Goal: Task Accomplishment & Management: Complete application form

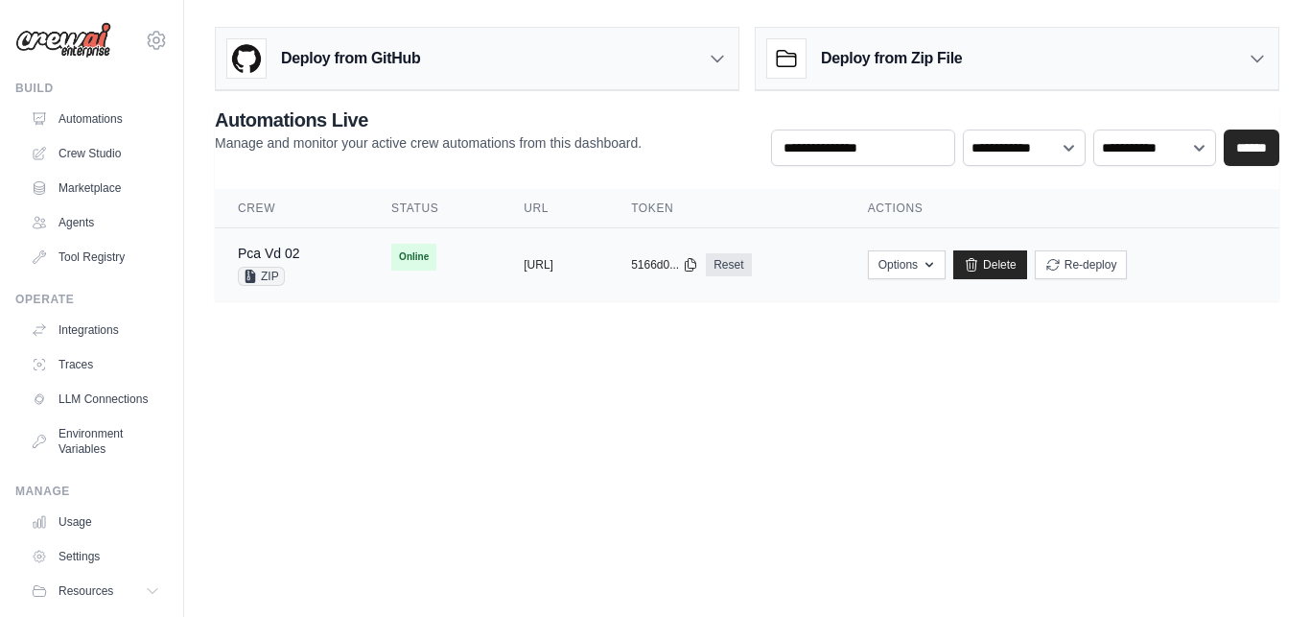
click at [524, 263] on div "copied" at bounding box center [544, 257] width 41 height 23
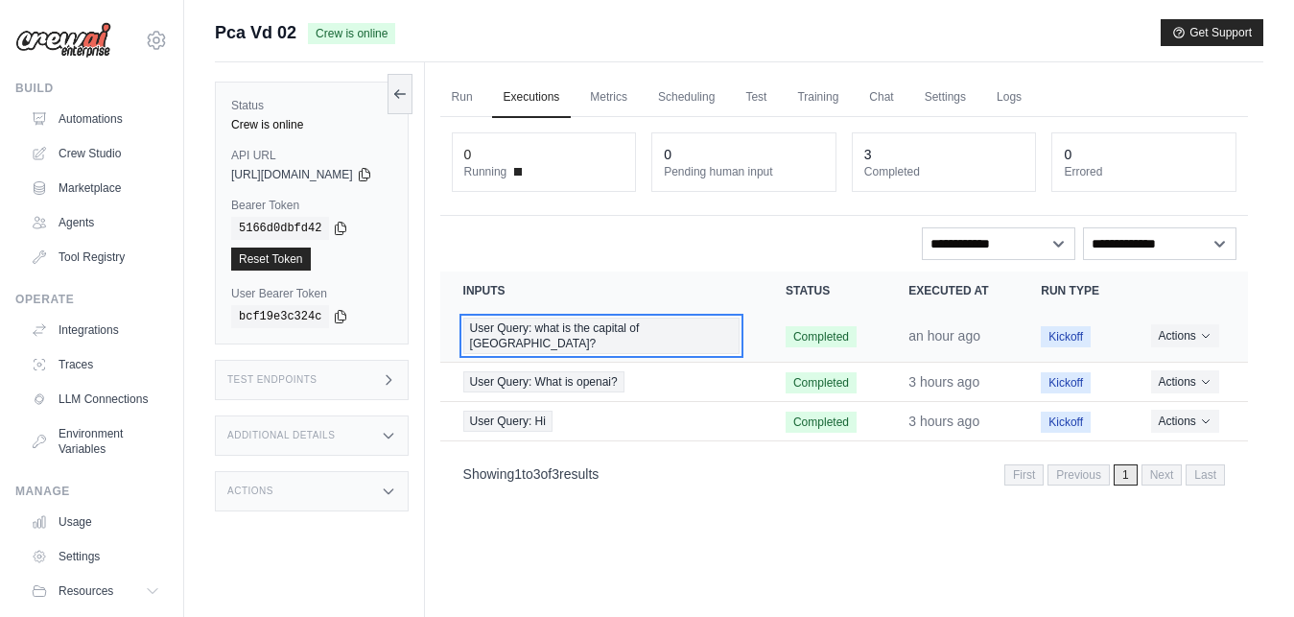
click at [662, 334] on span "User Query: what is the capital of [GEOGRAPHIC_DATA]?" at bounding box center [601, 335] width 276 height 36
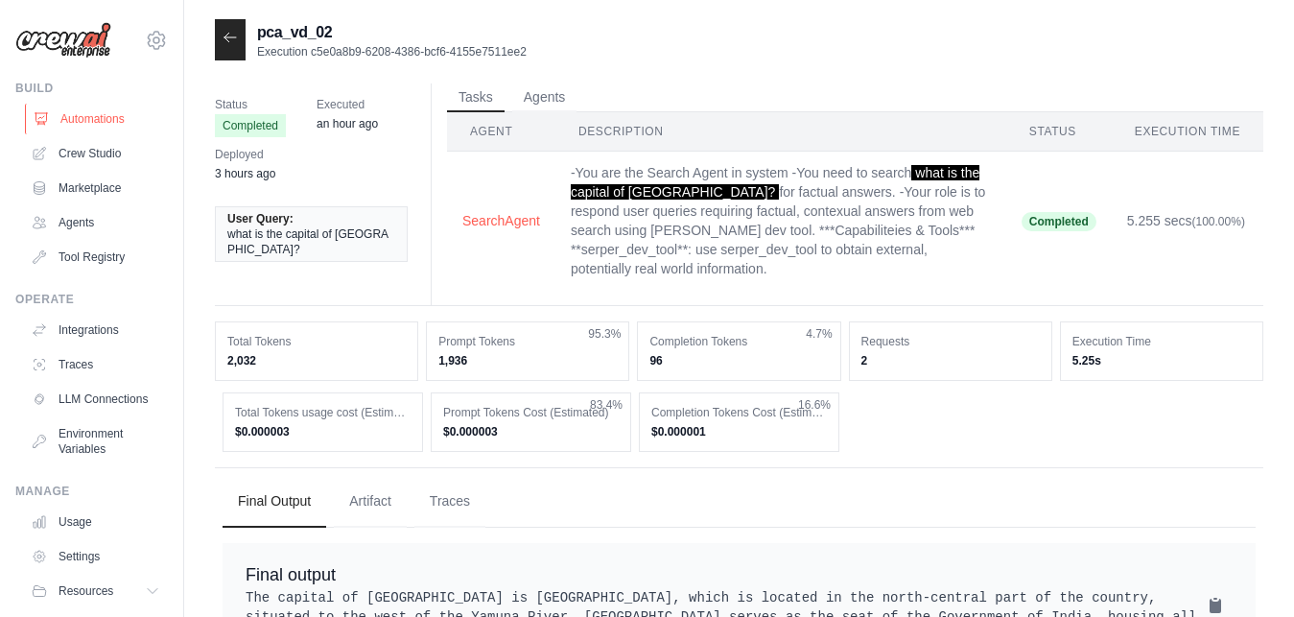
click at [109, 117] on link "Automations" at bounding box center [97, 119] width 145 height 31
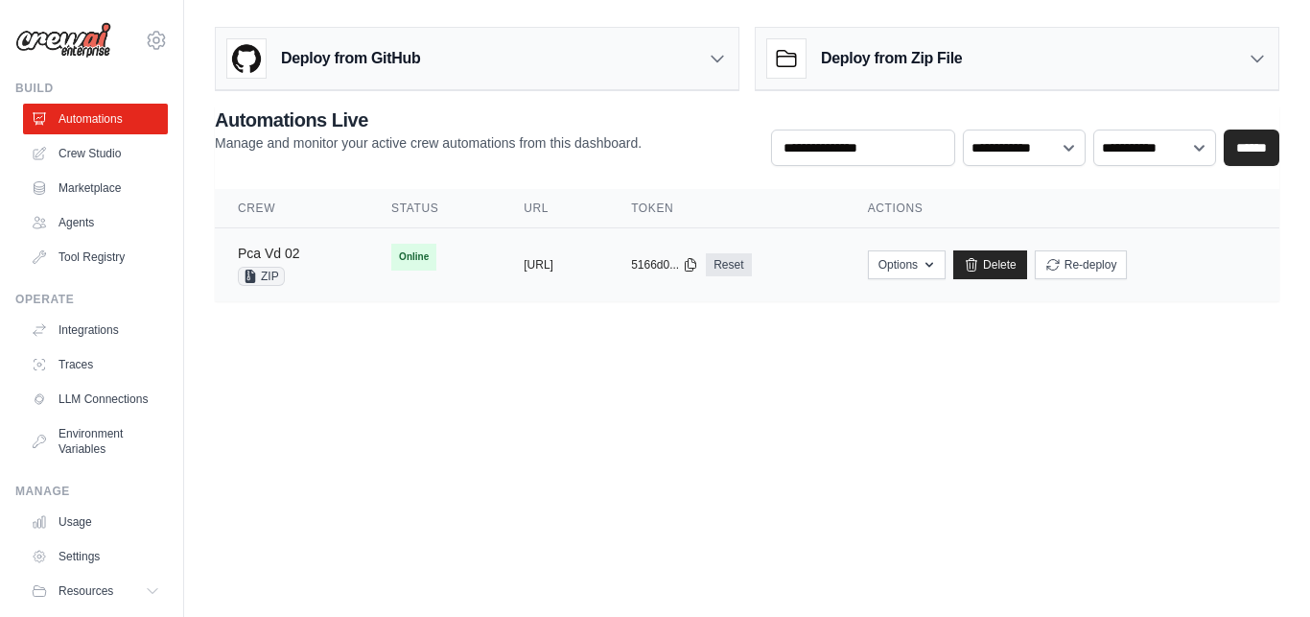
click at [294, 249] on link "Pca Vd 02" at bounding box center [269, 253] width 62 height 15
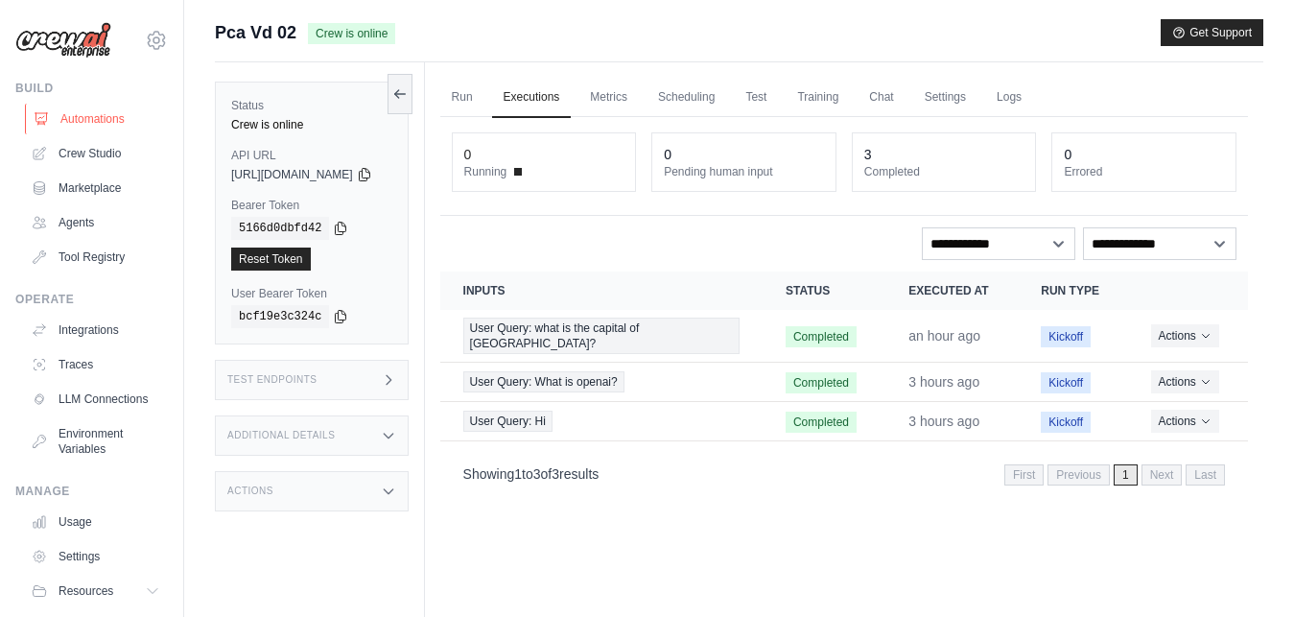
click at [104, 119] on link "Automations" at bounding box center [97, 119] width 145 height 31
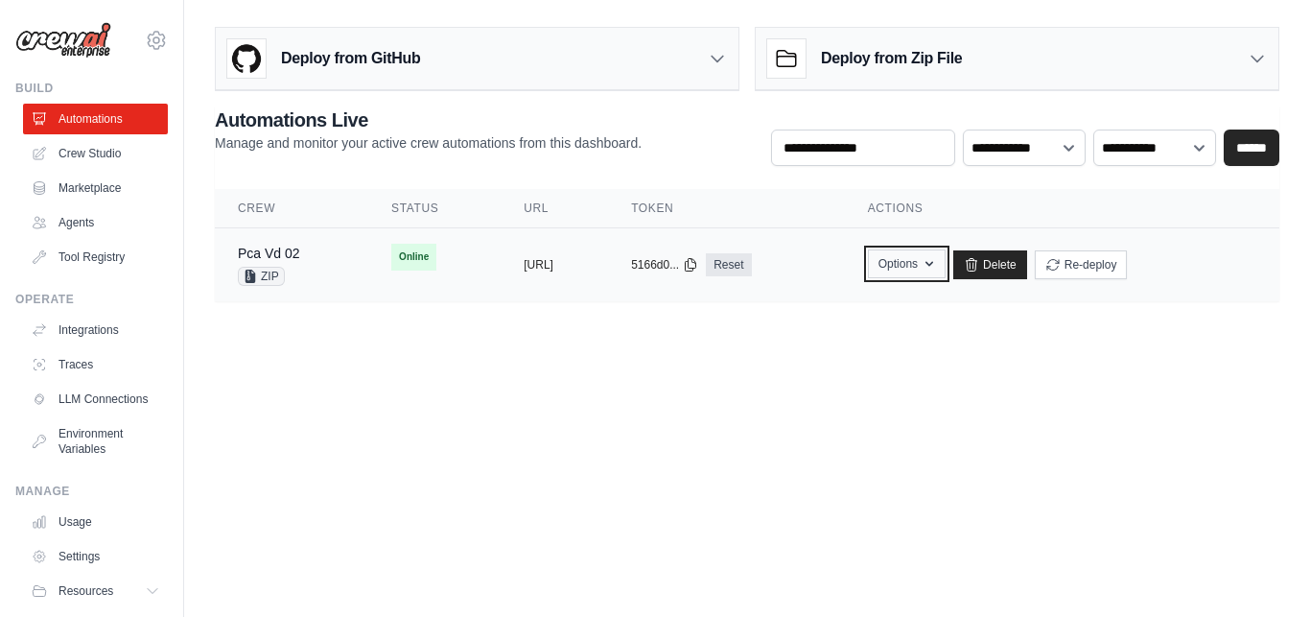
click at [946, 270] on button "Options" at bounding box center [907, 263] width 78 height 29
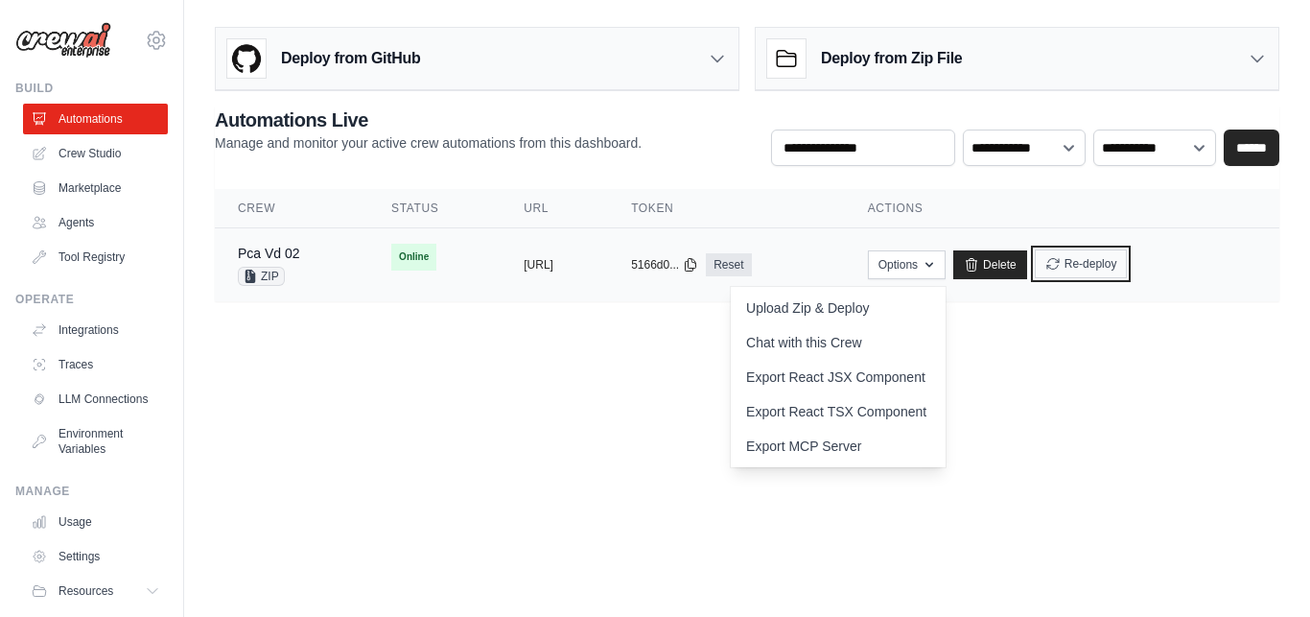
click at [1128, 263] on button "Re-deploy" at bounding box center [1081, 263] width 93 height 29
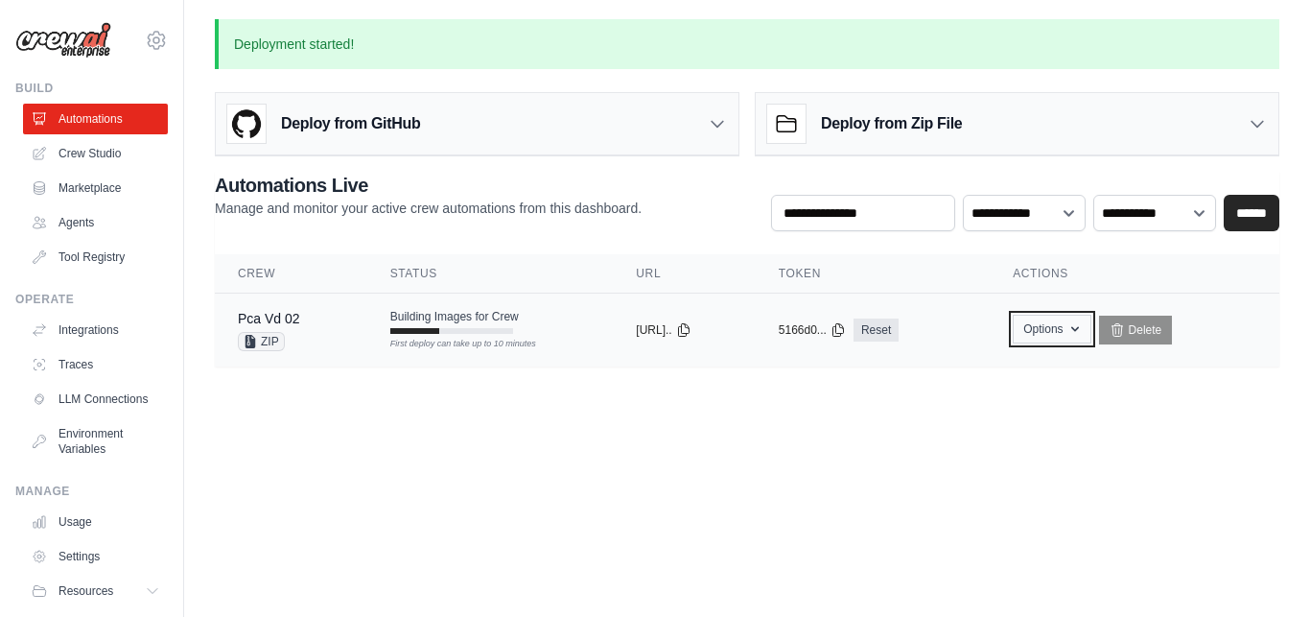
click at [1079, 335] on button "Options" at bounding box center [1052, 329] width 78 height 29
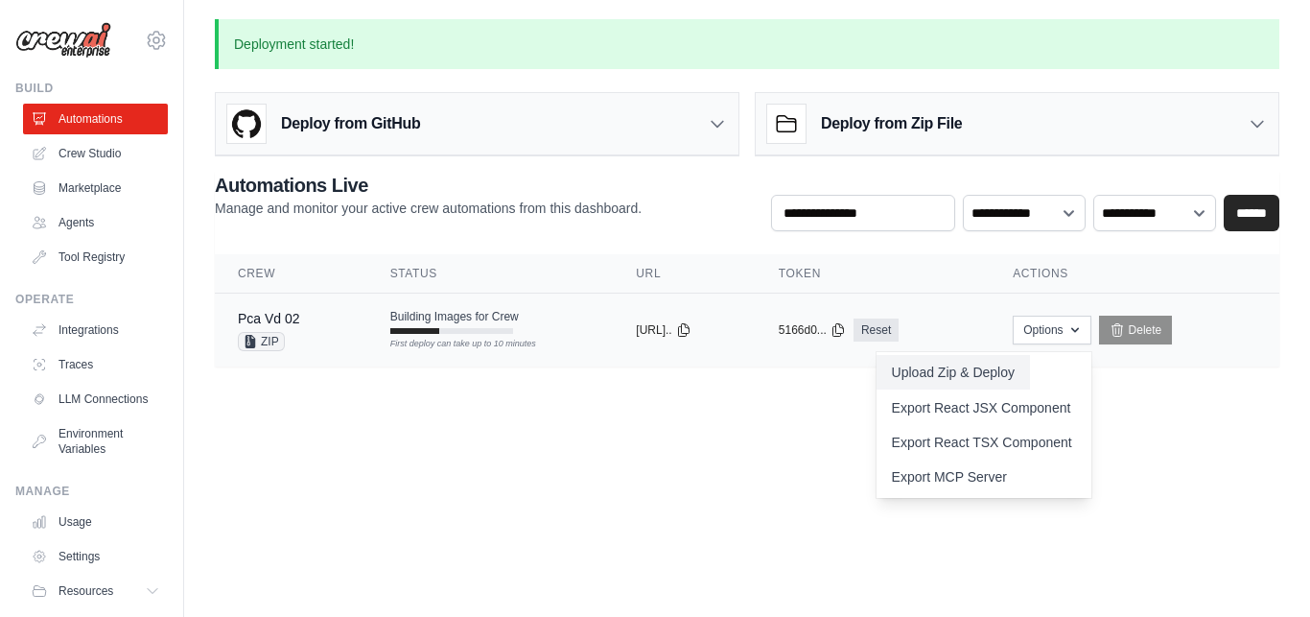
click at [953, 372] on button "Upload Zip & Deploy" at bounding box center [953, 372] width 153 height 35
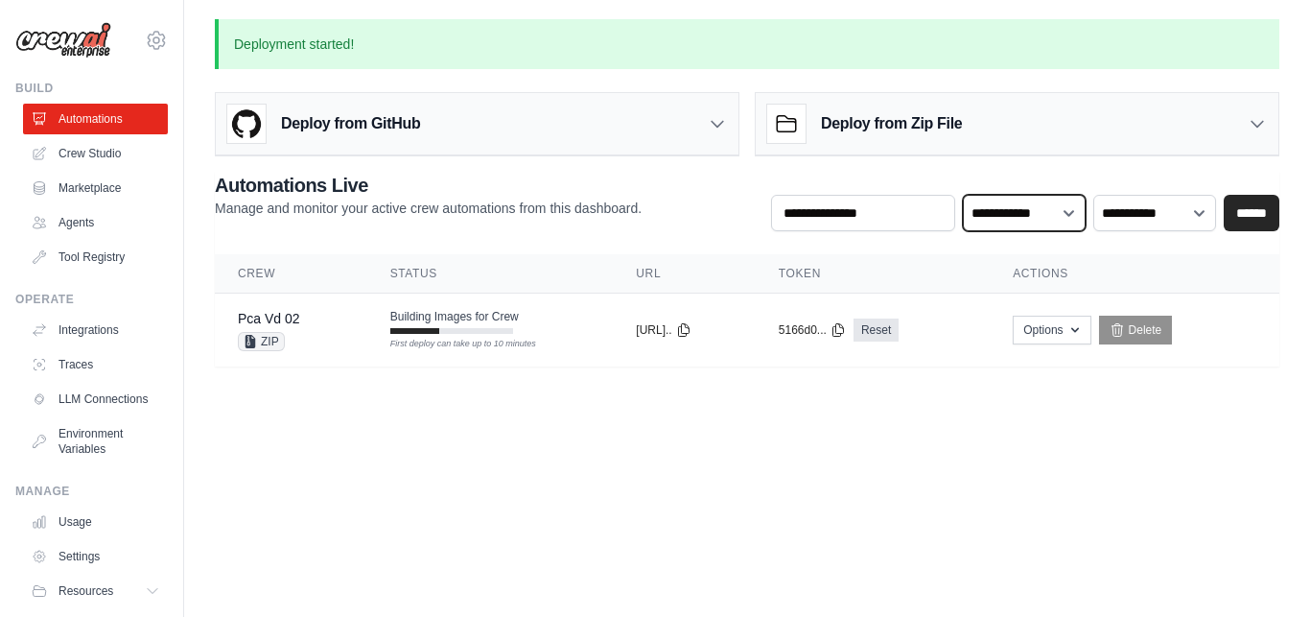
click at [963, 195] on select "**********" at bounding box center [1024, 213] width 123 height 36
click at [1042, 212] on select "**********" at bounding box center [1024, 213] width 123 height 36
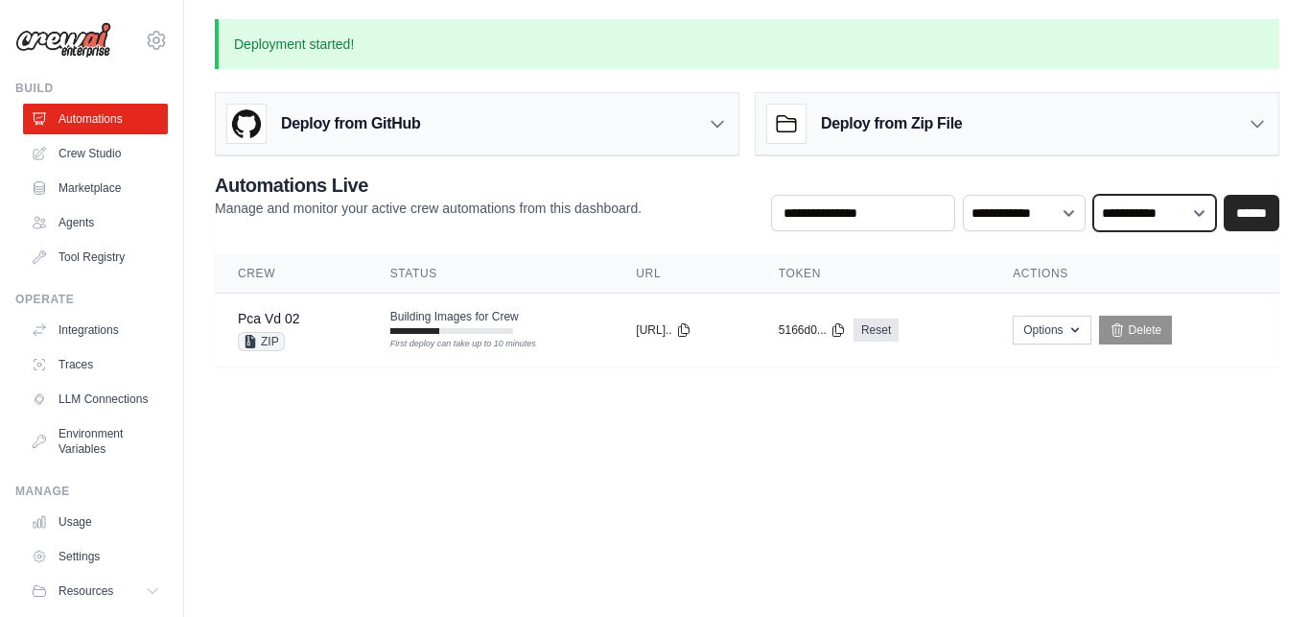
click at [1093, 195] on select "**********" at bounding box center [1154, 213] width 123 height 36
click at [1110, 213] on select "**********" at bounding box center [1154, 213] width 123 height 36
click at [84, 125] on link "Automations" at bounding box center [97, 119] width 145 height 31
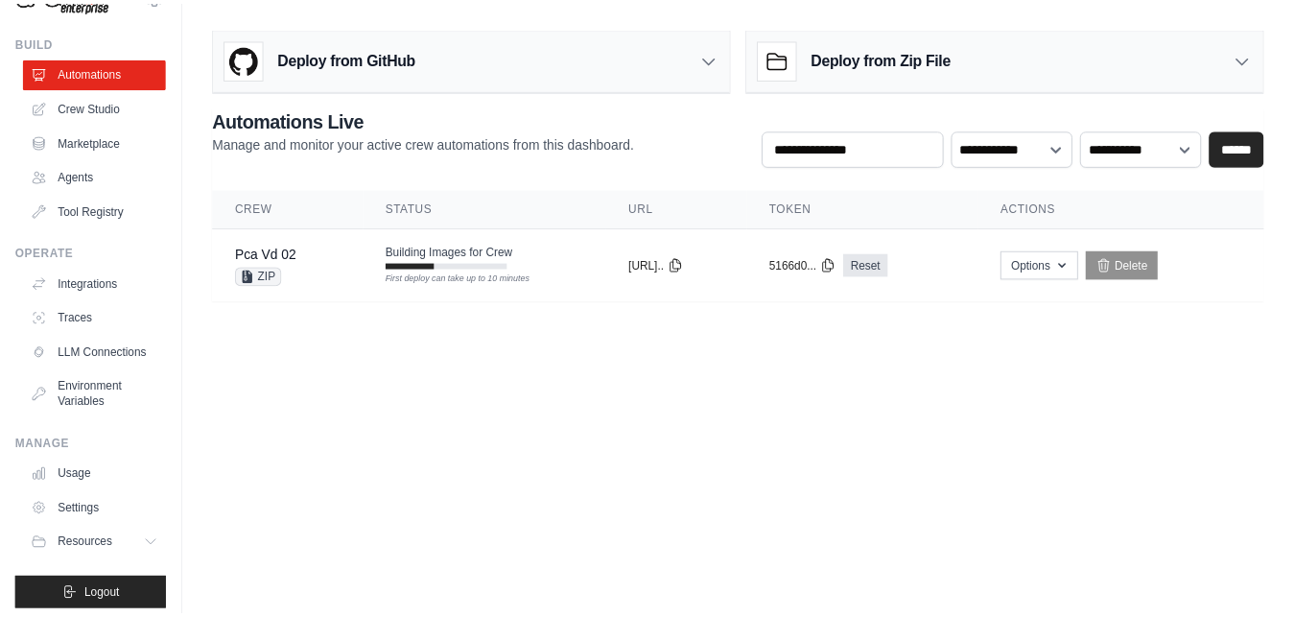
scroll to position [72, 0]
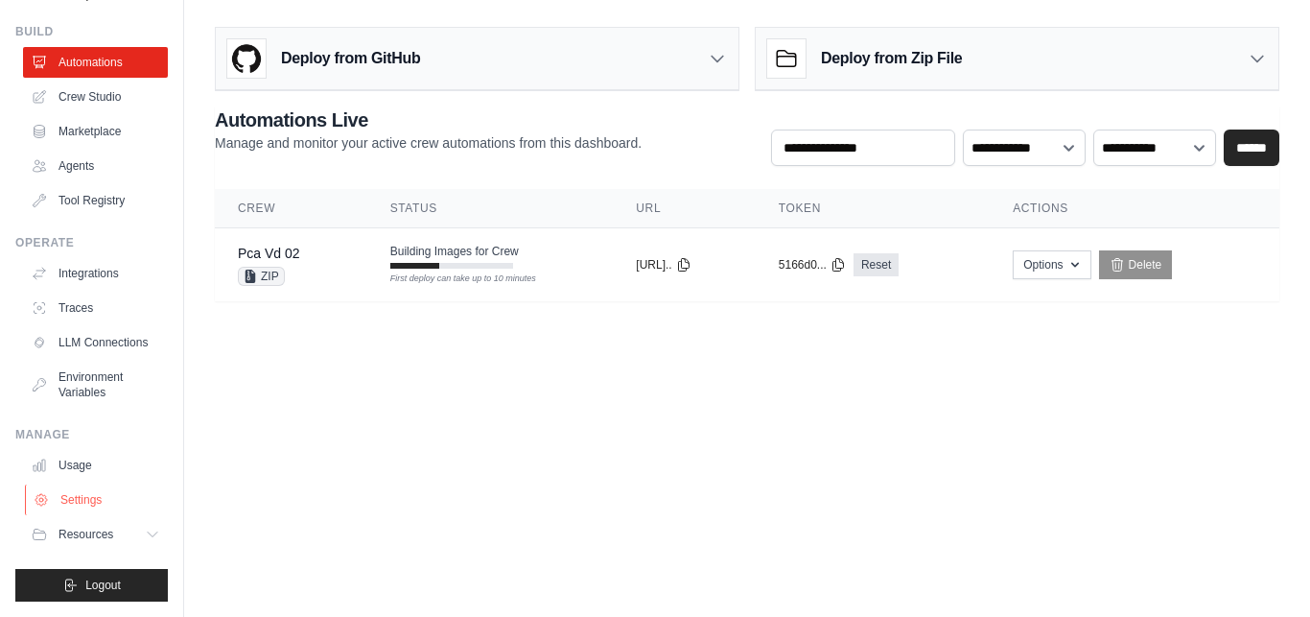
click at [86, 501] on link "Settings" at bounding box center [97, 499] width 145 height 31
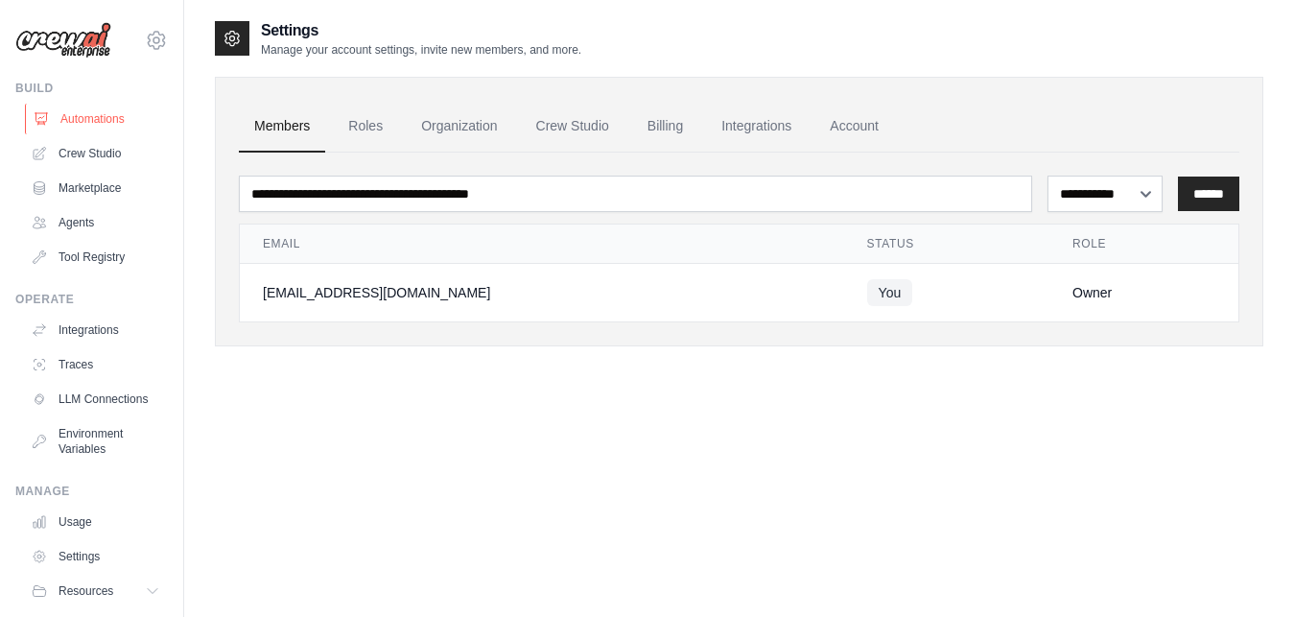
click at [70, 129] on link "Automations" at bounding box center [97, 119] width 145 height 31
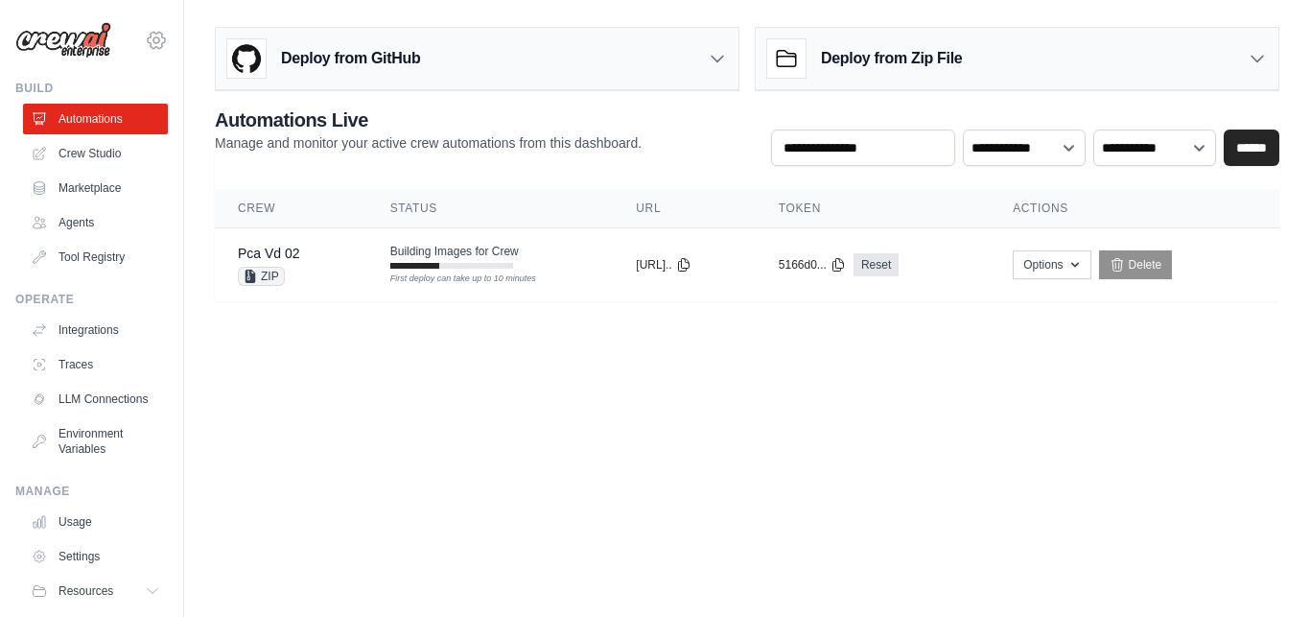
click at [145, 45] on icon at bounding box center [156, 40] width 23 height 23
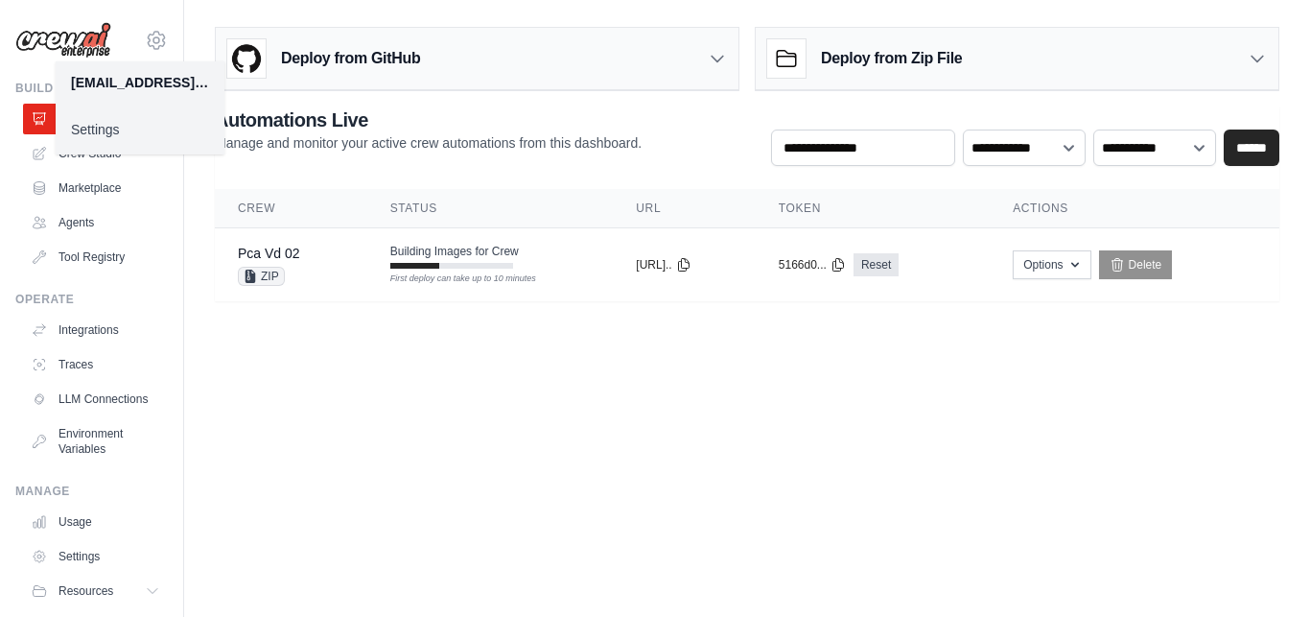
click at [110, 115] on link "Settings" at bounding box center [140, 129] width 169 height 35
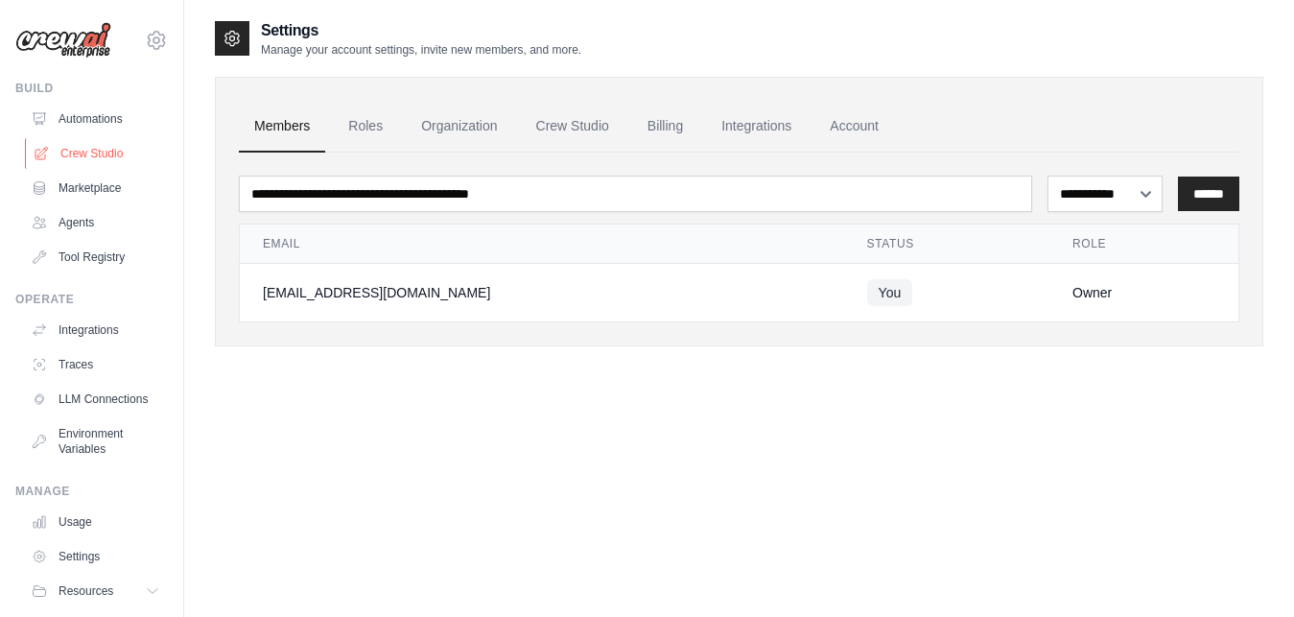
click at [96, 151] on link "Crew Studio" at bounding box center [97, 153] width 145 height 31
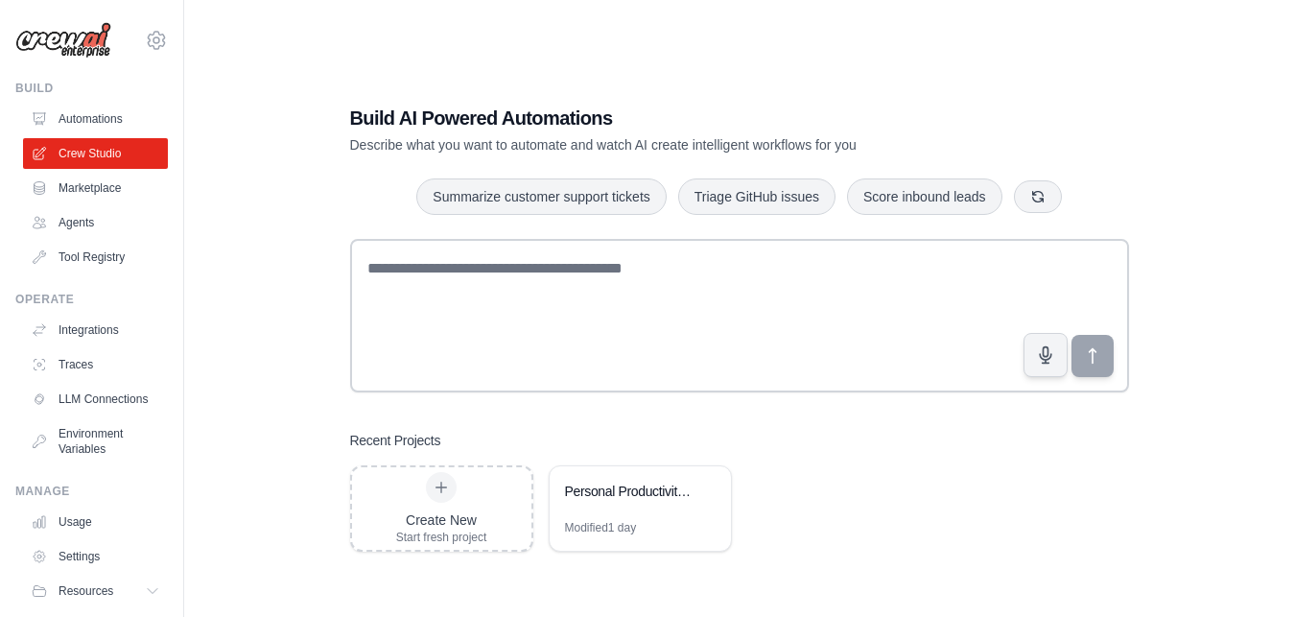
click at [86, 43] on img at bounding box center [63, 40] width 96 height 36
click at [96, 116] on link "Automations" at bounding box center [97, 119] width 145 height 31
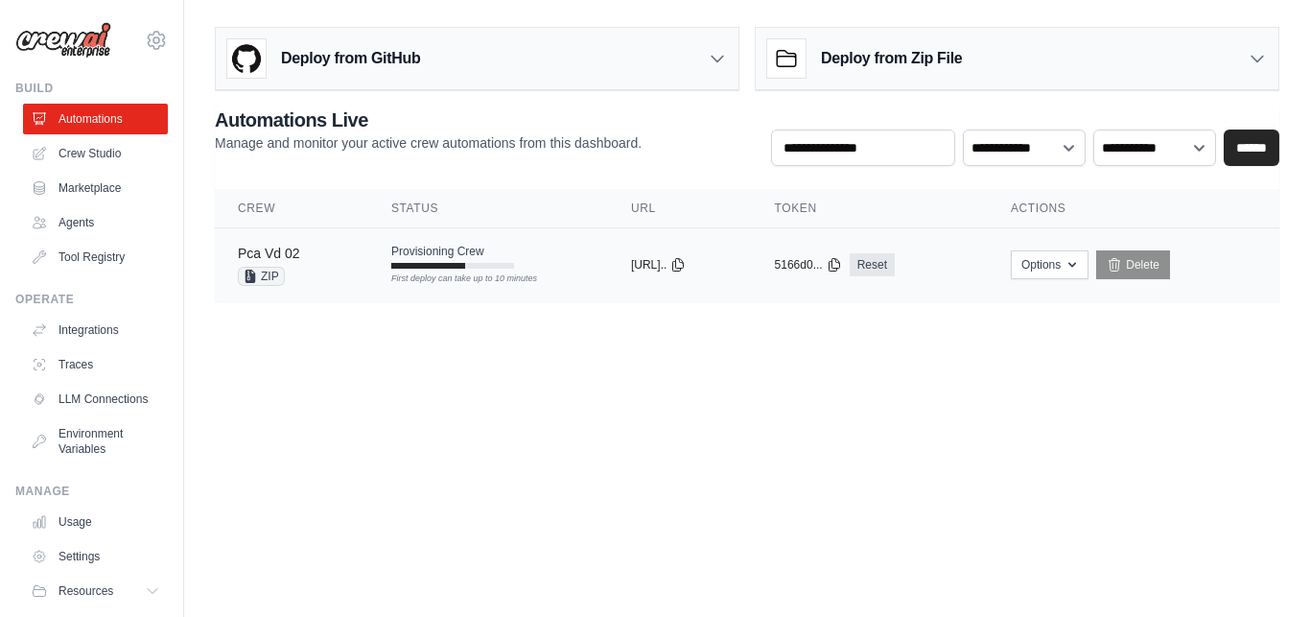
click at [299, 248] on link "Pca Vd 02" at bounding box center [269, 253] width 62 height 15
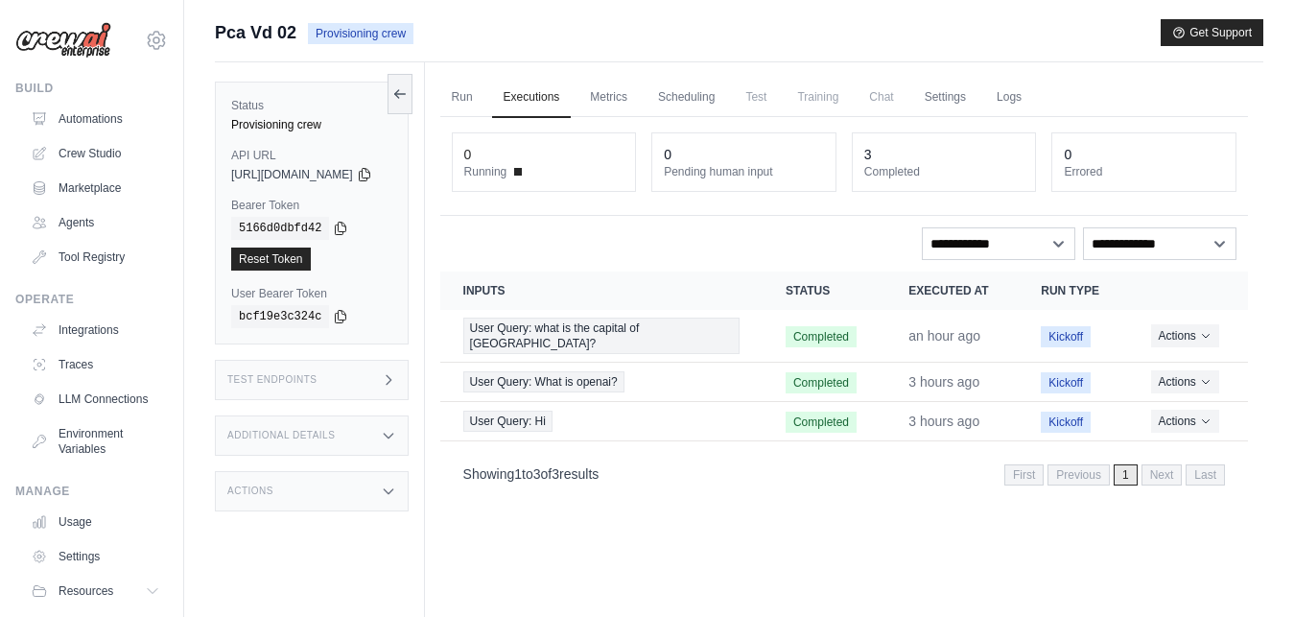
click at [342, 434] on div "Additional Details" at bounding box center [312, 435] width 194 height 40
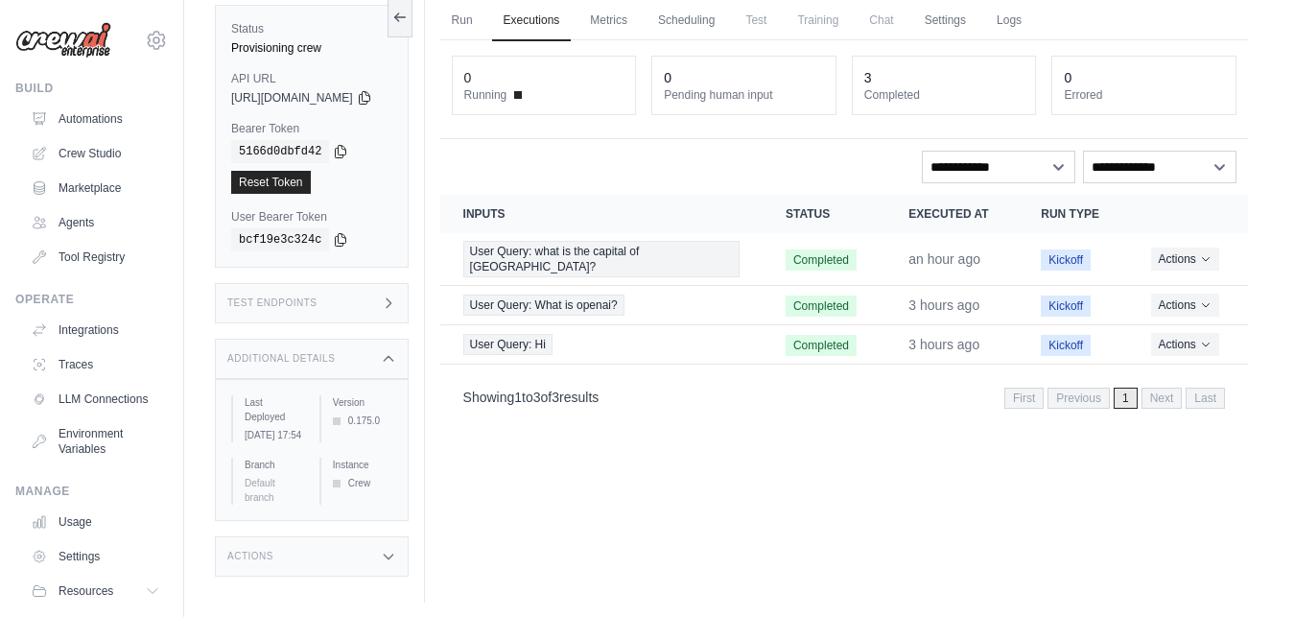
scroll to position [82, 0]
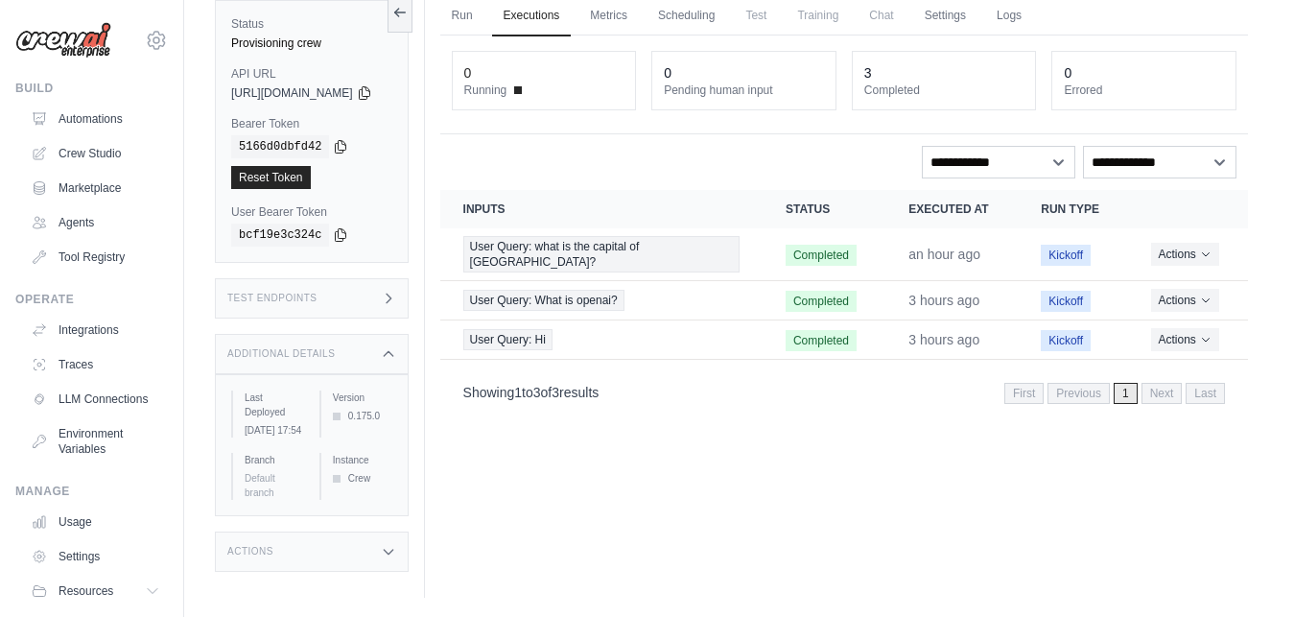
click at [372, 416] on div "0.175.0" at bounding box center [362, 416] width 59 height 14
click at [372, 479] on div "Crew" at bounding box center [362, 478] width 59 height 14
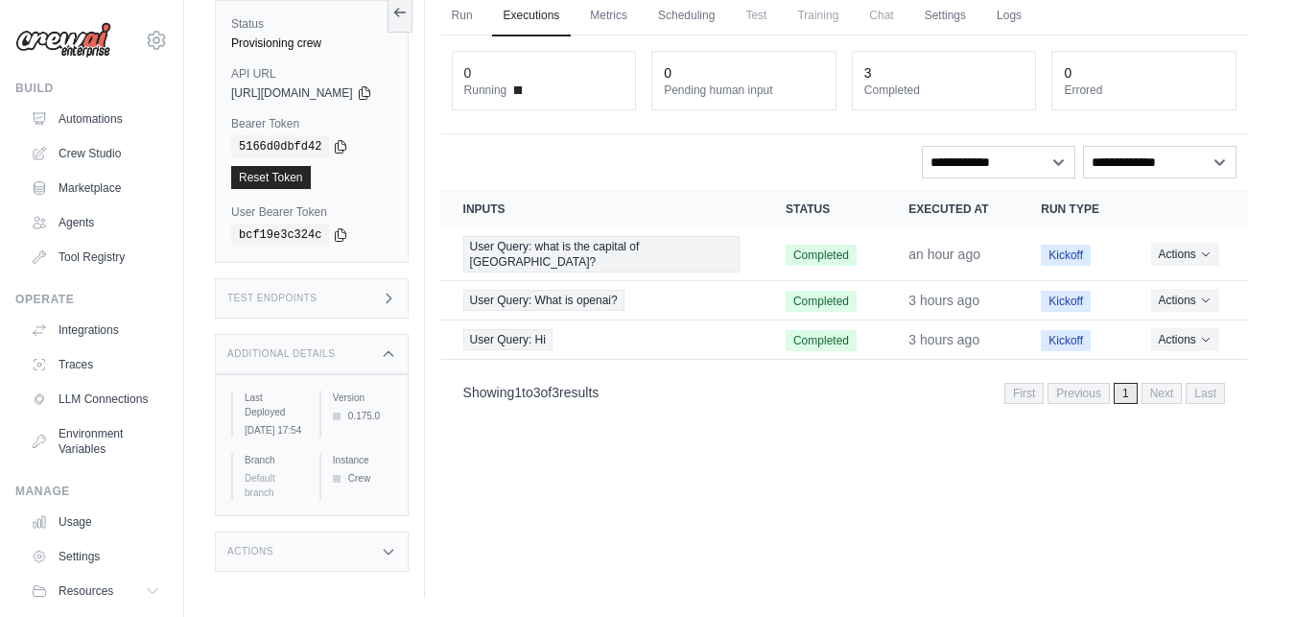
click at [265, 475] on span "Default branch" at bounding box center [260, 485] width 31 height 25
click at [371, 395] on label "Version" at bounding box center [362, 397] width 59 height 14
click at [216, 263] on div "Status Provisioning crew API URL copied https://pca-vd-02-b319765b-f36e-4e5f-87…" at bounding box center [320, 289] width 210 height 617
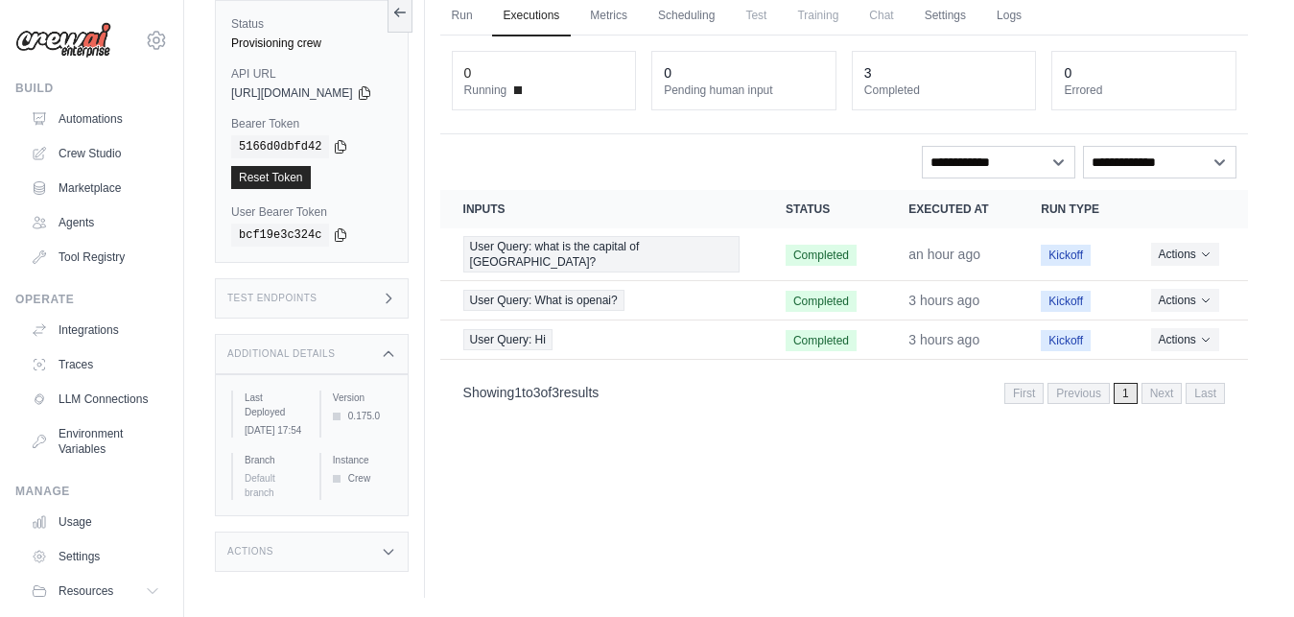
click at [379, 417] on div "0.175.0" at bounding box center [362, 416] width 59 height 14
click at [553, 449] on div "Run Executions Metrics Scheduling Test Training Chat Settings Logs 0 Running 0 …" at bounding box center [844, 289] width 838 height 617
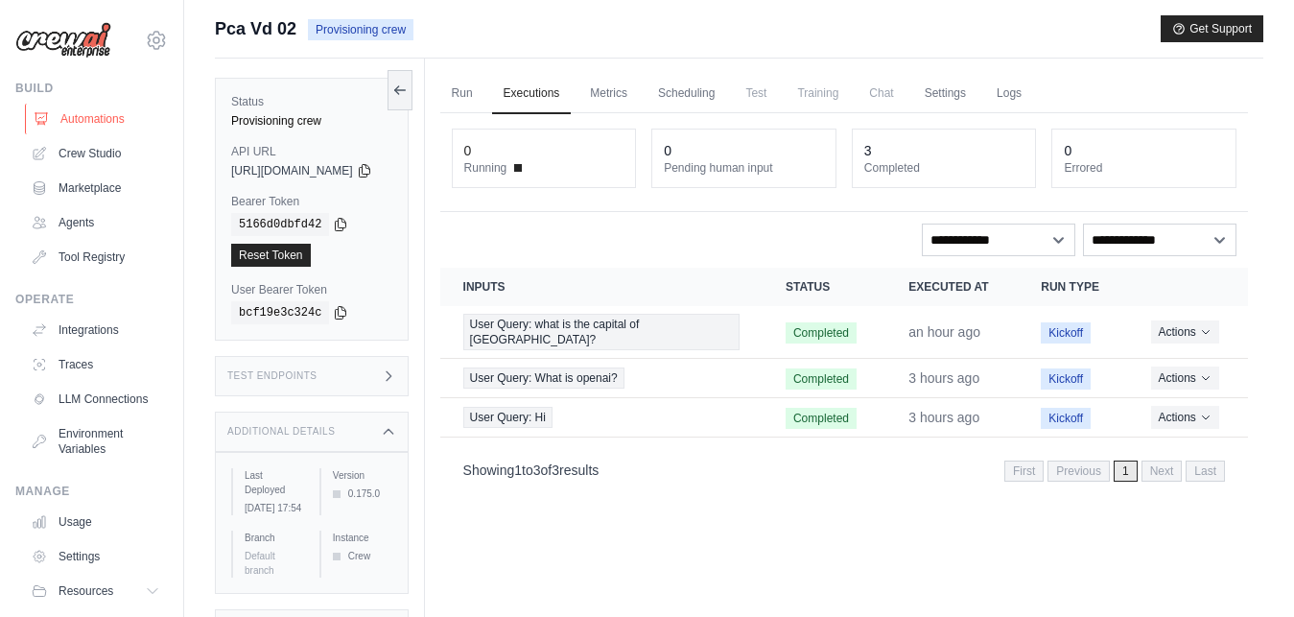
click at [62, 120] on link "Automations" at bounding box center [97, 119] width 145 height 31
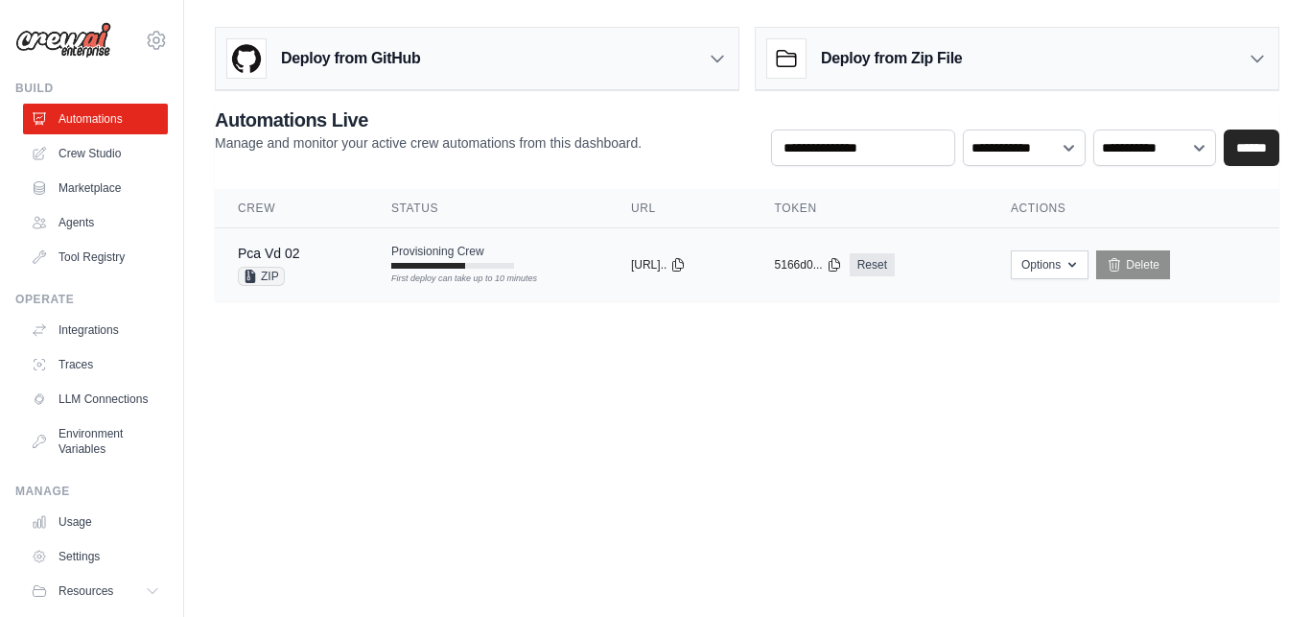
click at [816, 263] on div "copied" at bounding box center [795, 253] width 41 height 23
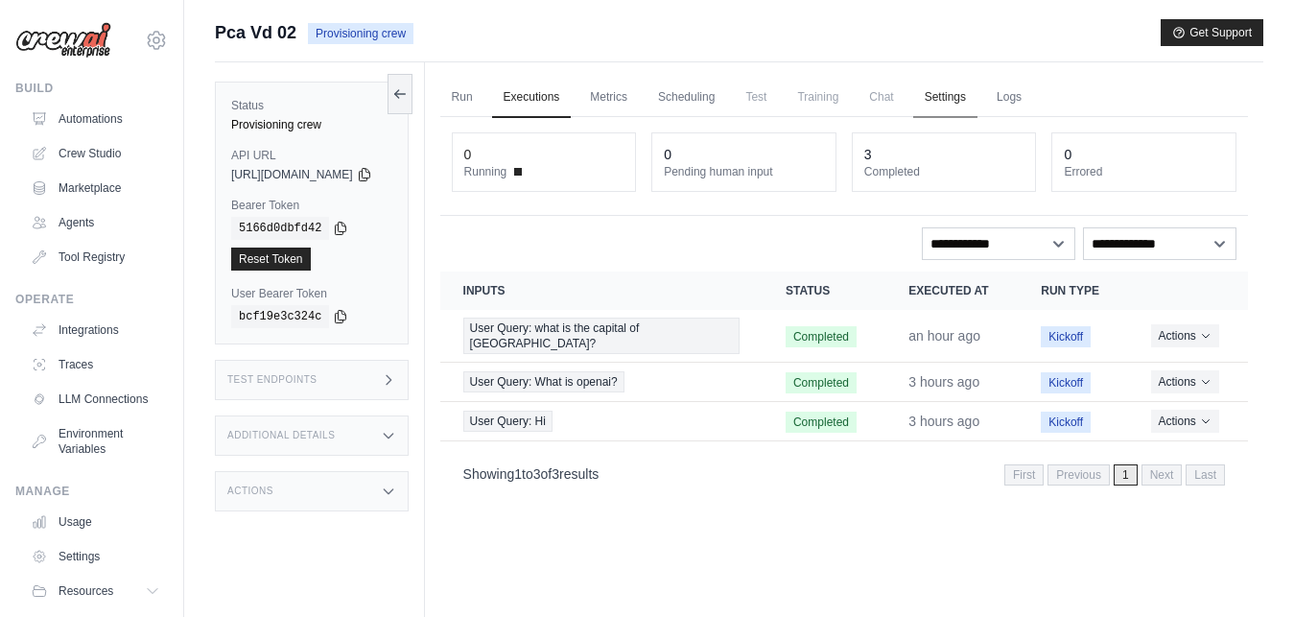
click at [977, 104] on link "Settings" at bounding box center [945, 98] width 64 height 40
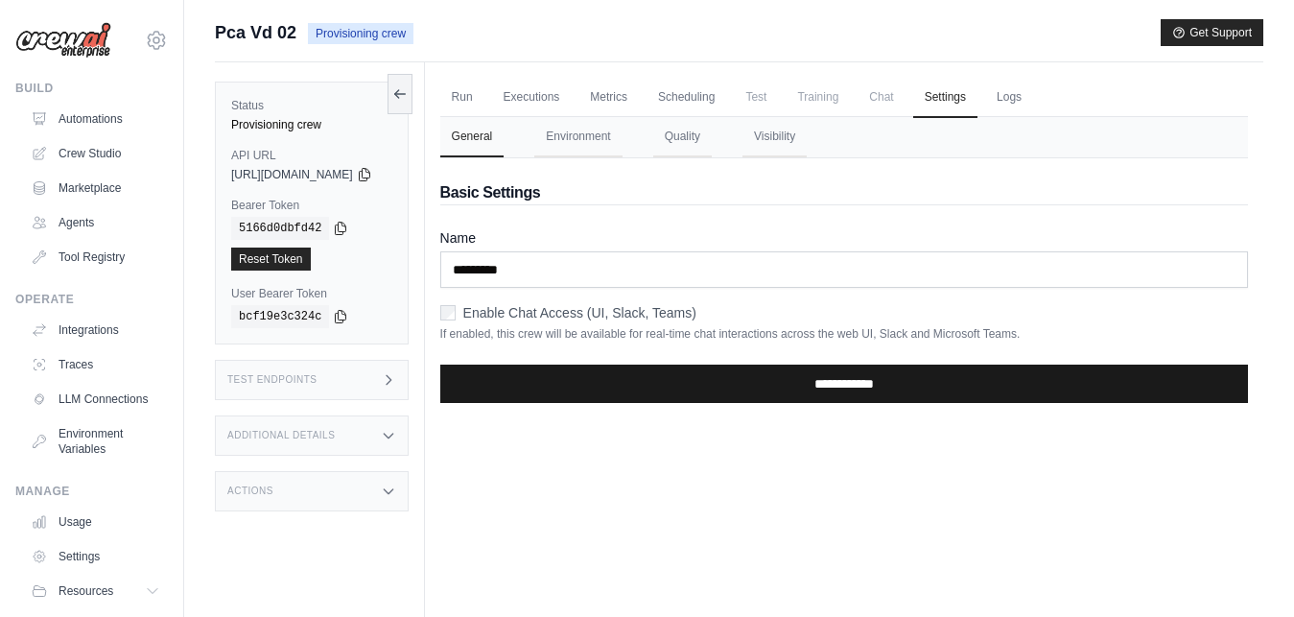
click at [815, 389] on input "**********" at bounding box center [844, 383] width 808 height 38
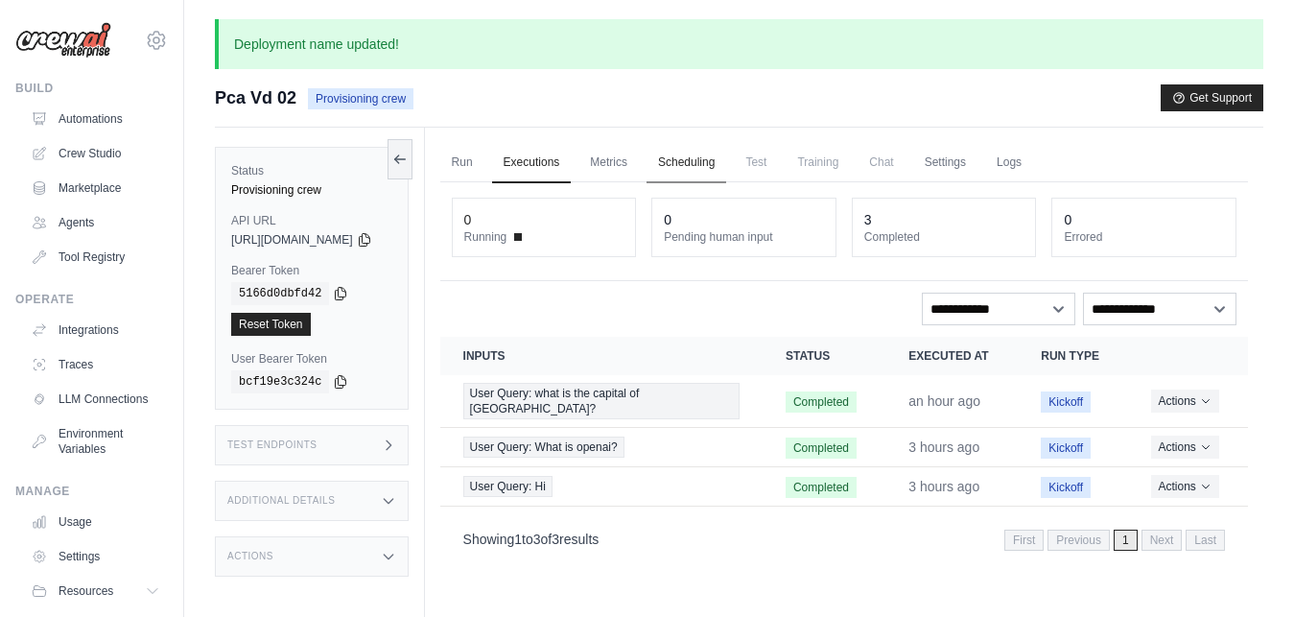
click at [705, 164] on link "Scheduling" at bounding box center [686, 163] width 80 height 40
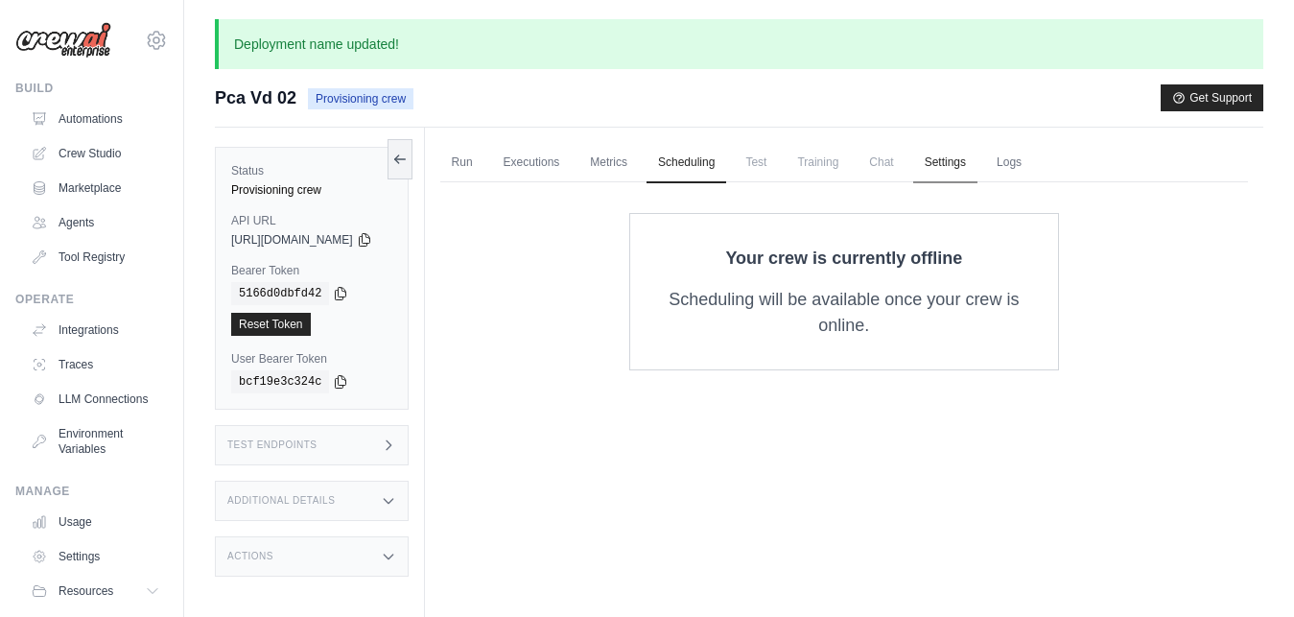
click at [967, 157] on link "Settings" at bounding box center [945, 163] width 64 height 40
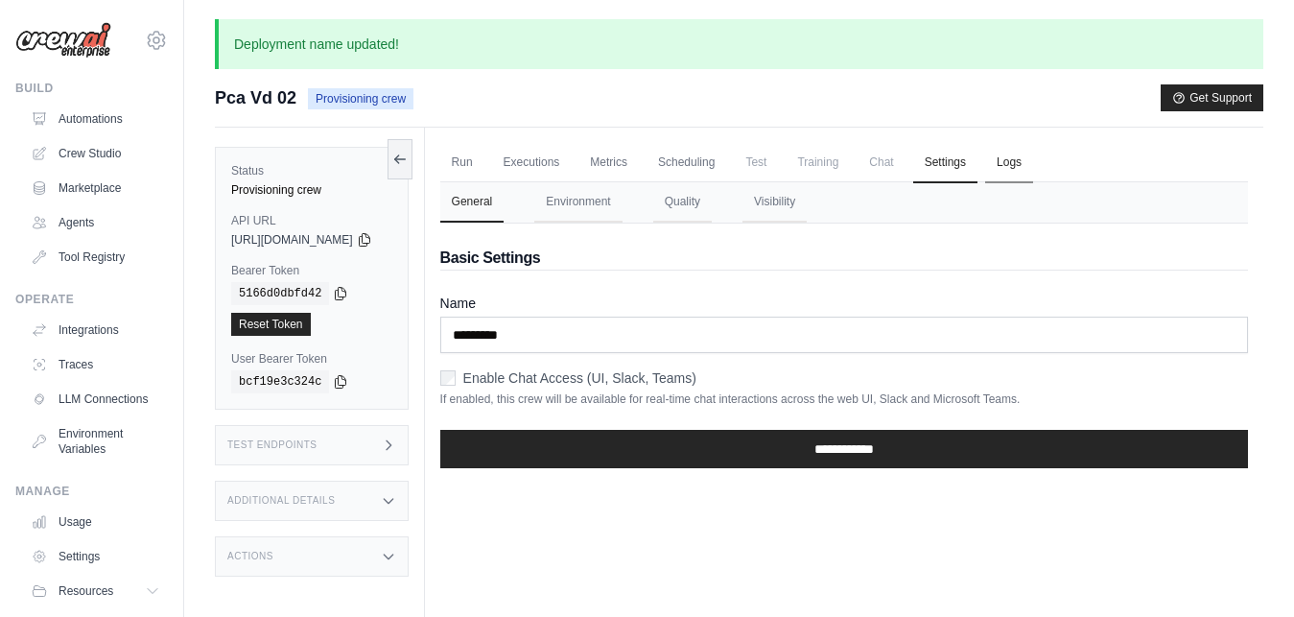
click at [1033, 171] on link "Logs" at bounding box center [1009, 163] width 48 height 40
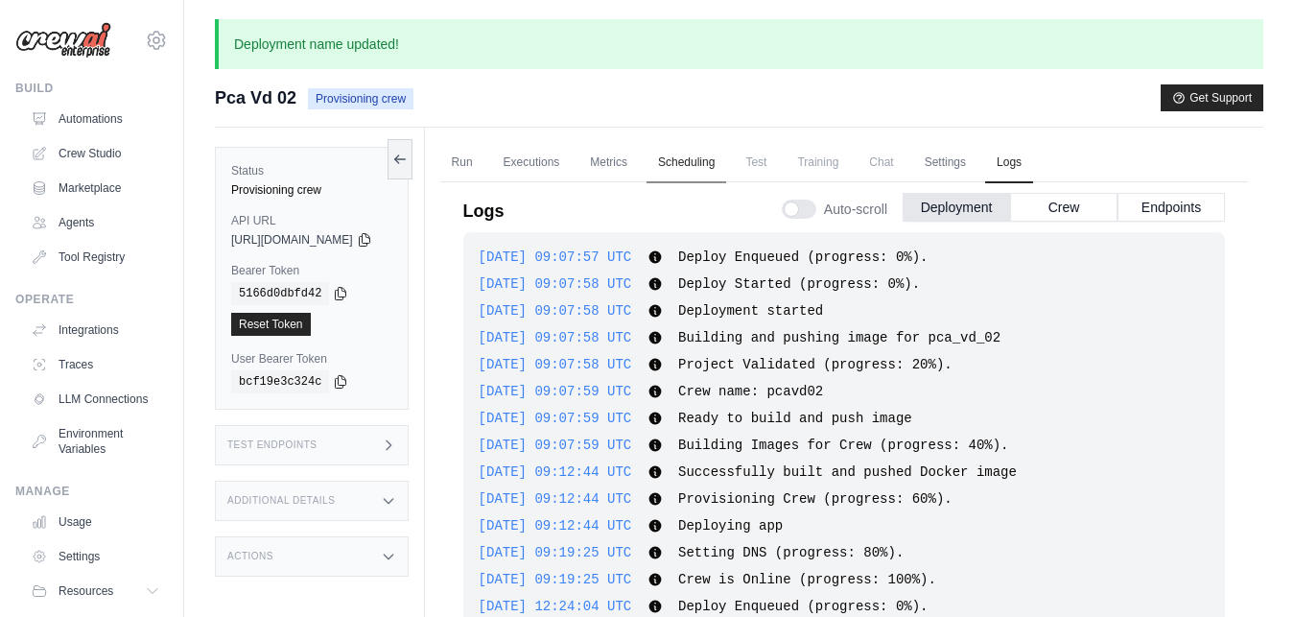
scroll to position [250, 0]
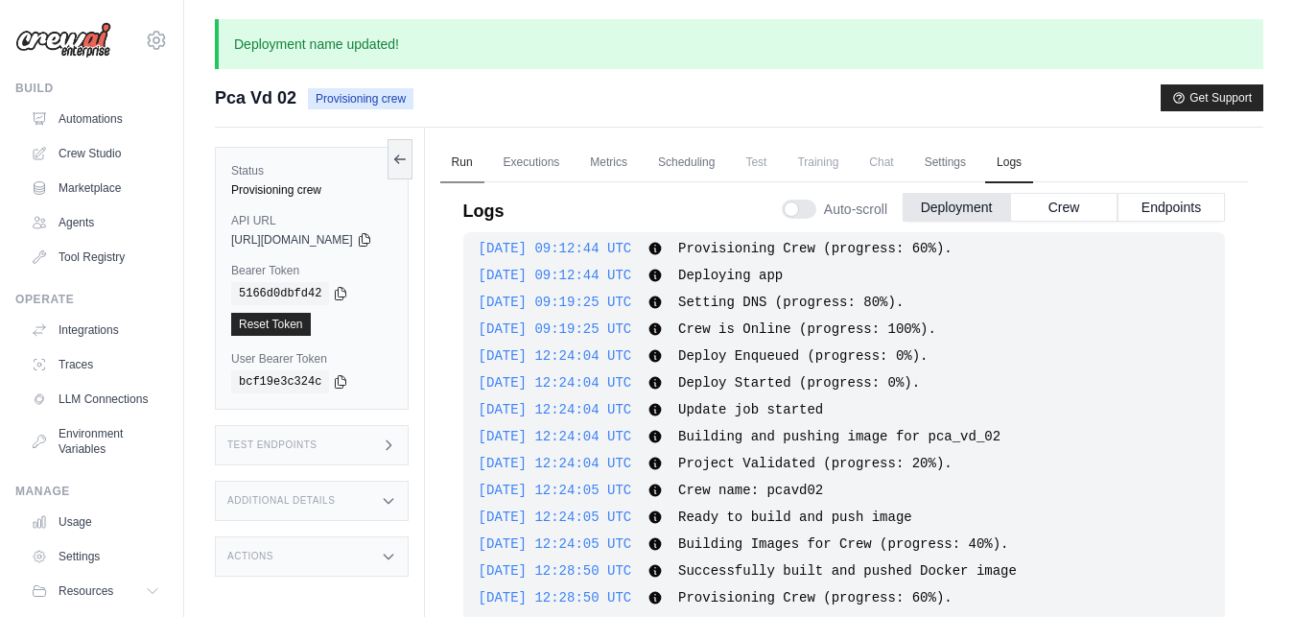
click at [484, 159] on link "Run" at bounding box center [462, 163] width 44 height 40
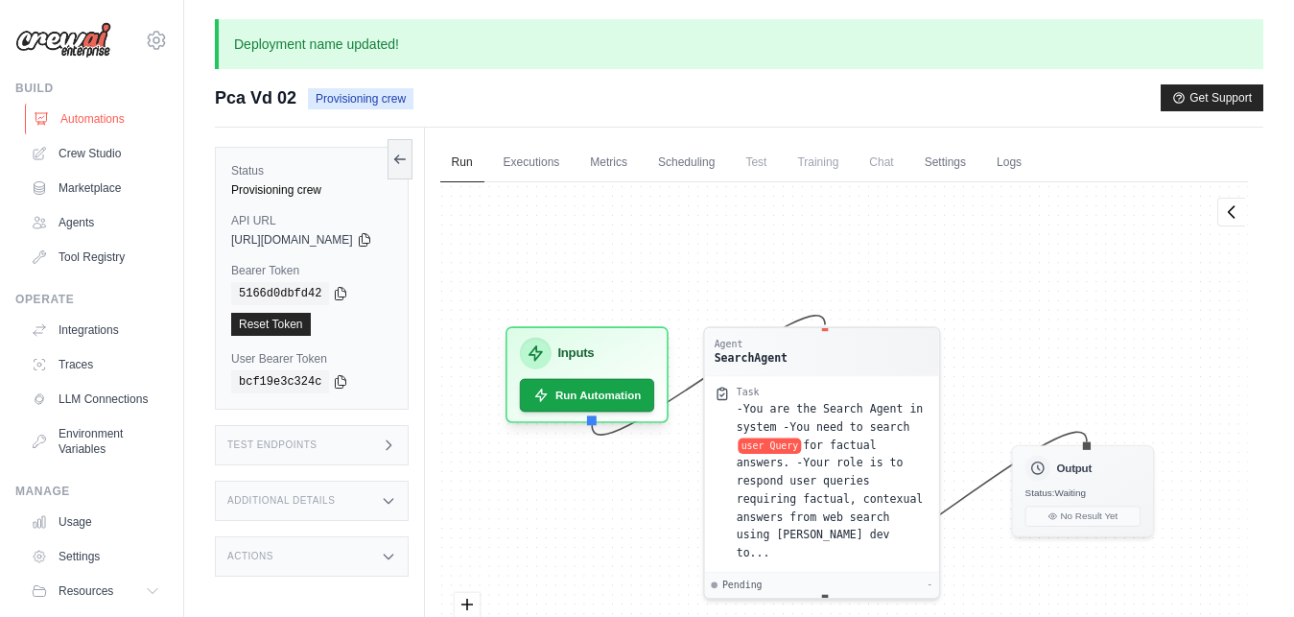
click at [97, 119] on link "Automations" at bounding box center [97, 119] width 145 height 31
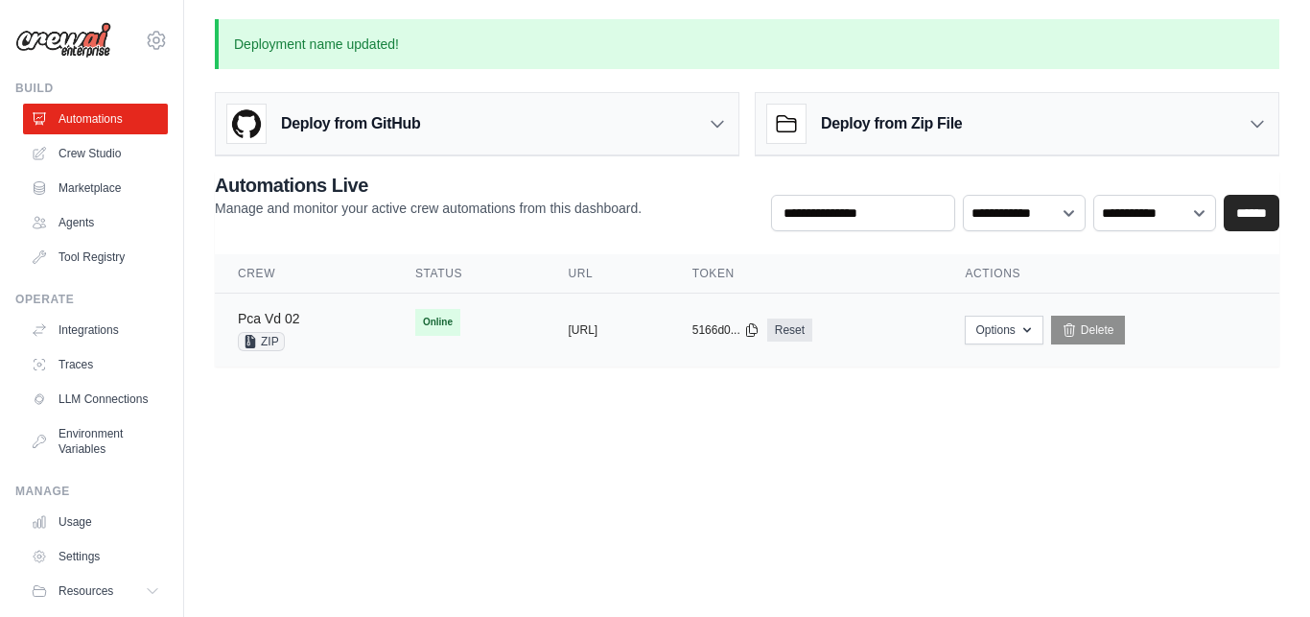
click at [286, 321] on link "Pca Vd 02" at bounding box center [269, 318] width 62 height 15
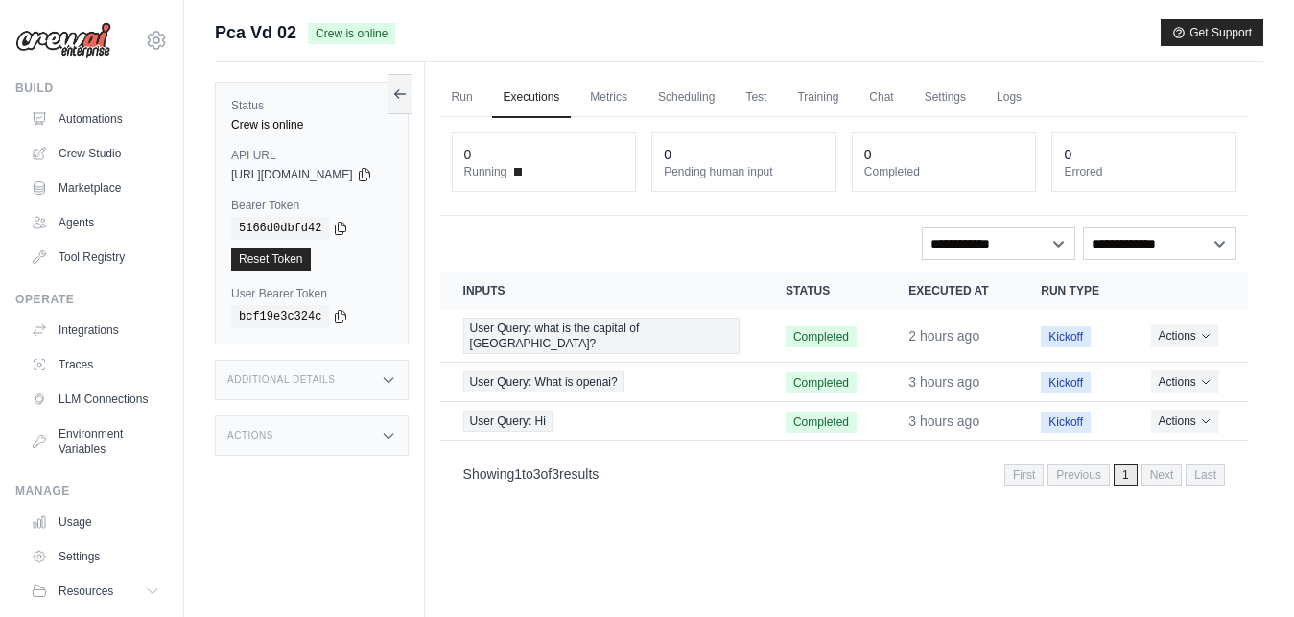
click at [331, 369] on div "Additional Details" at bounding box center [312, 380] width 194 height 40
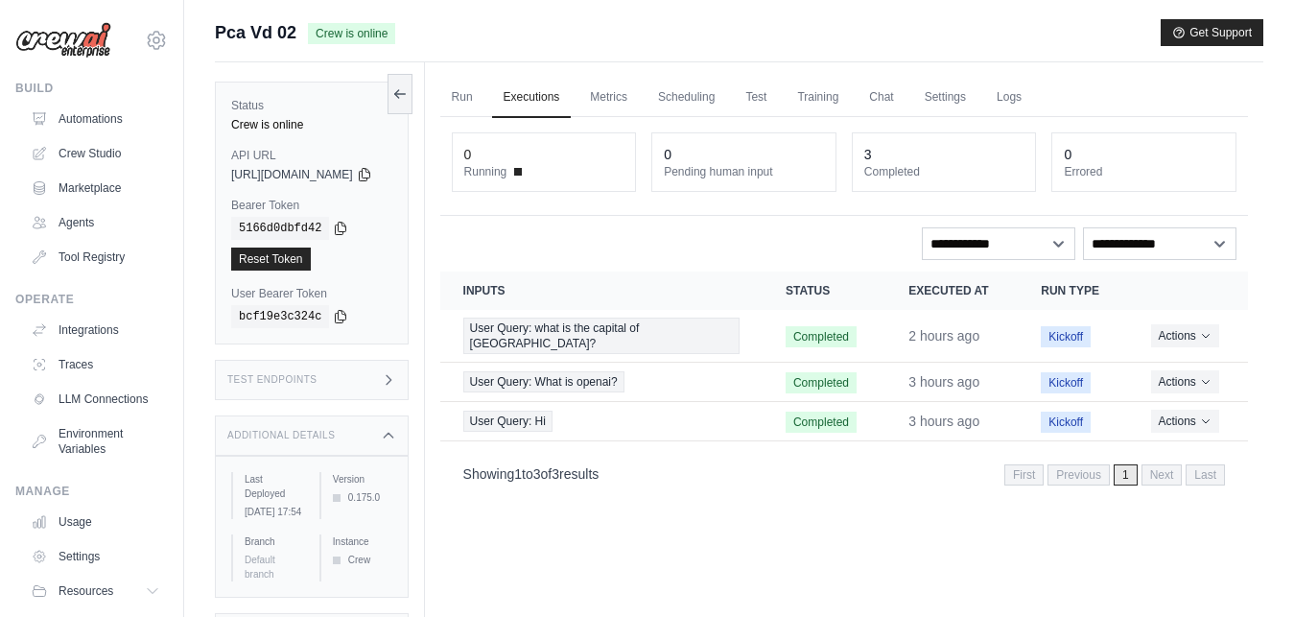
click at [341, 442] on div "Additional Details" at bounding box center [312, 435] width 194 height 40
click at [323, 489] on div "Actions" at bounding box center [312, 491] width 194 height 40
click at [472, 97] on link "Run" at bounding box center [462, 98] width 44 height 40
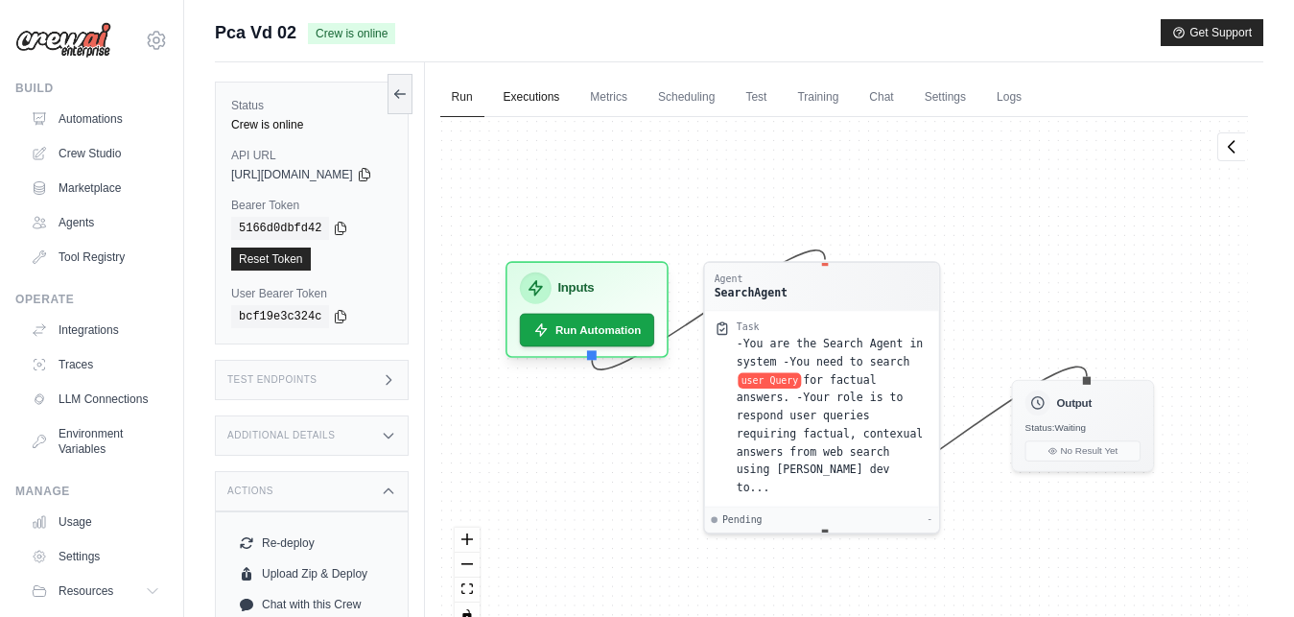
click at [554, 99] on link "Executions" at bounding box center [532, 98] width 80 height 40
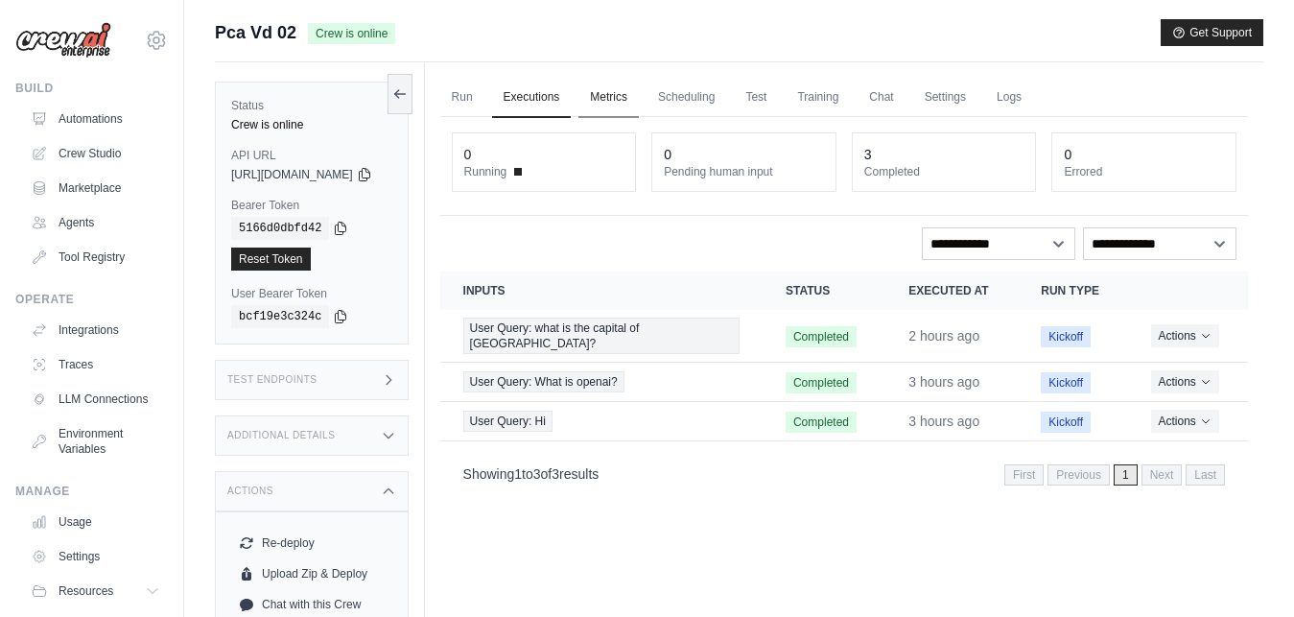
click at [639, 104] on link "Metrics" at bounding box center [608, 98] width 60 height 40
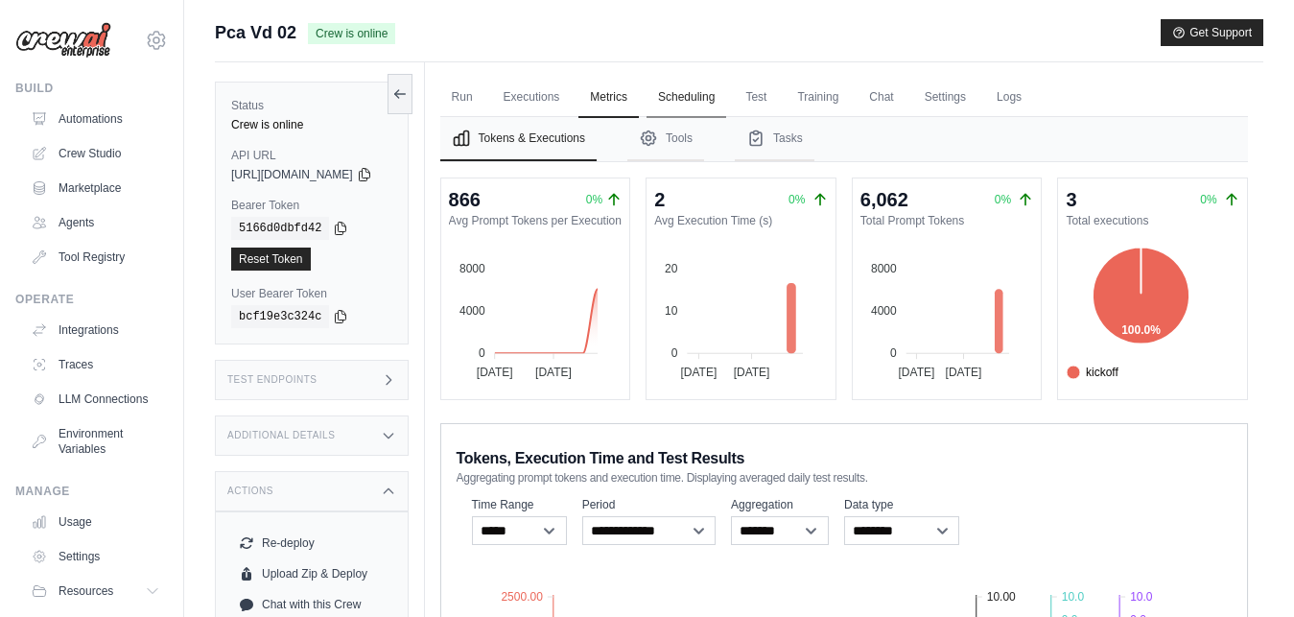
click at [707, 110] on link "Scheduling" at bounding box center [686, 98] width 80 height 40
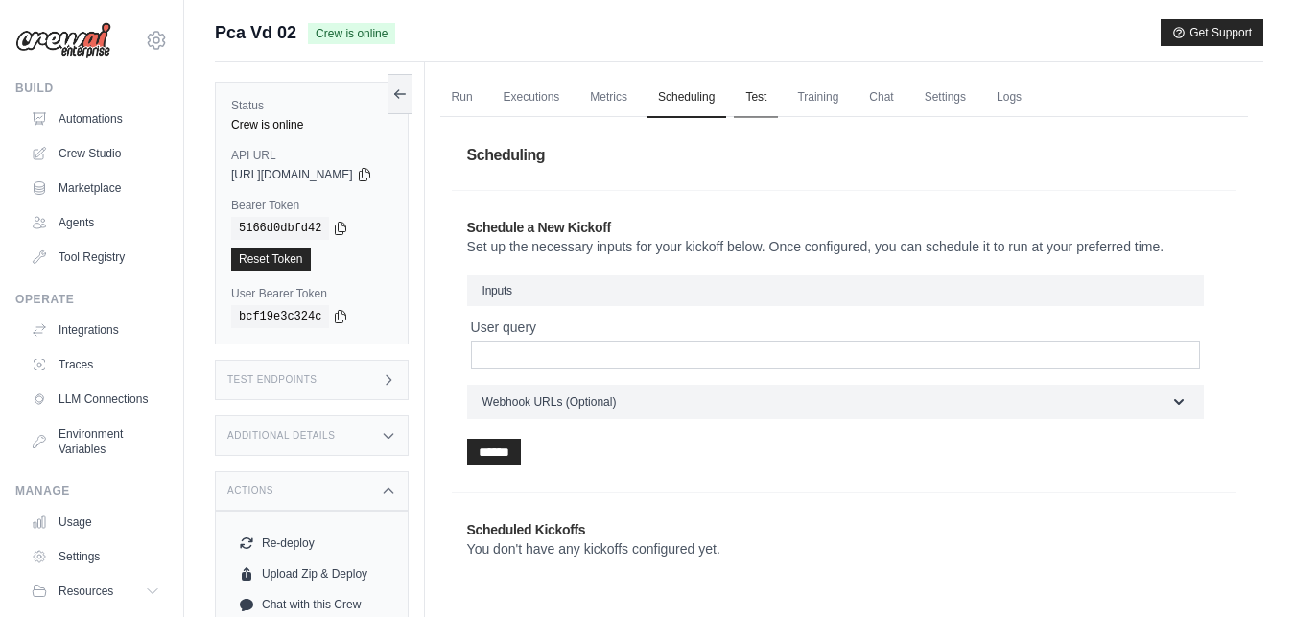
click at [777, 109] on link "Test" at bounding box center [756, 98] width 44 height 40
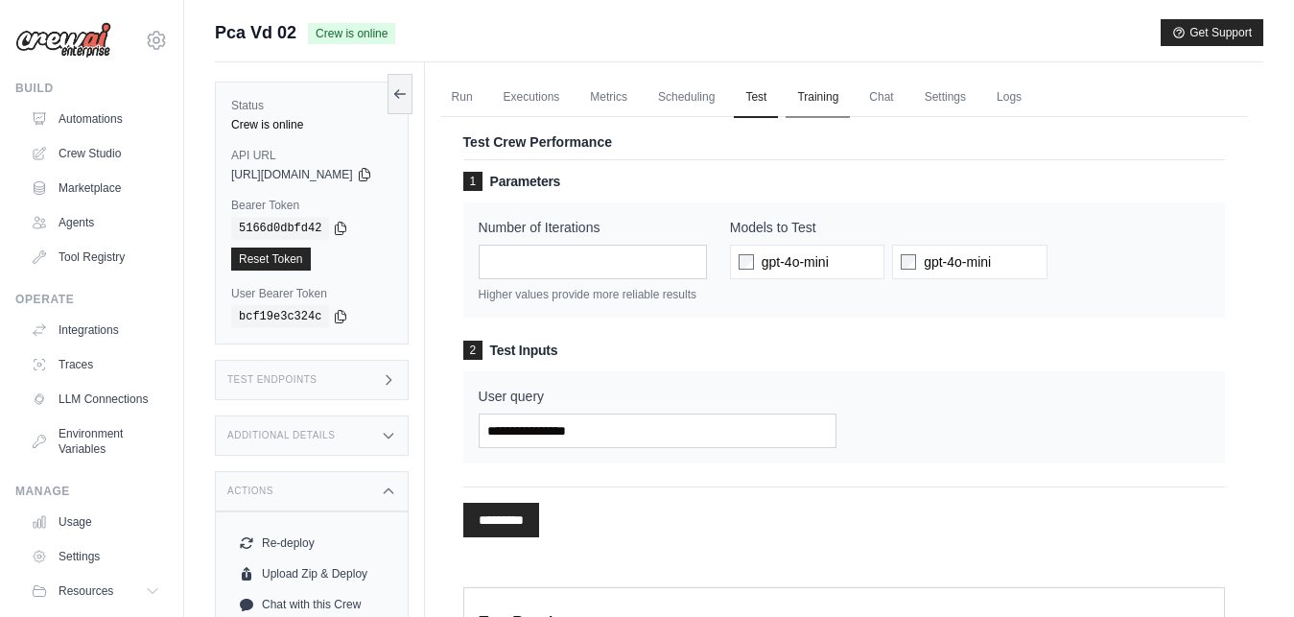
click at [850, 101] on link "Training" at bounding box center [818, 98] width 64 height 40
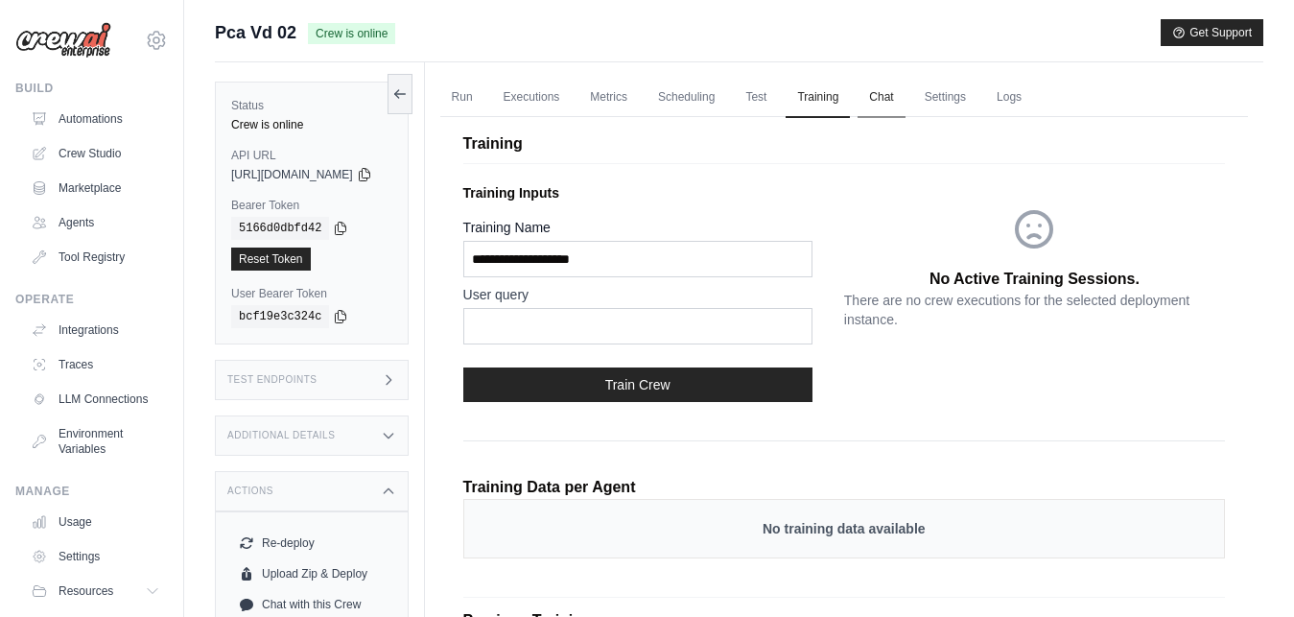
click at [904, 101] on link "Chat" at bounding box center [880, 98] width 47 height 40
click at [904, 96] on link "Chat" at bounding box center [880, 98] width 47 height 40
click at [1021, 100] on link "Logs" at bounding box center [1009, 98] width 48 height 40
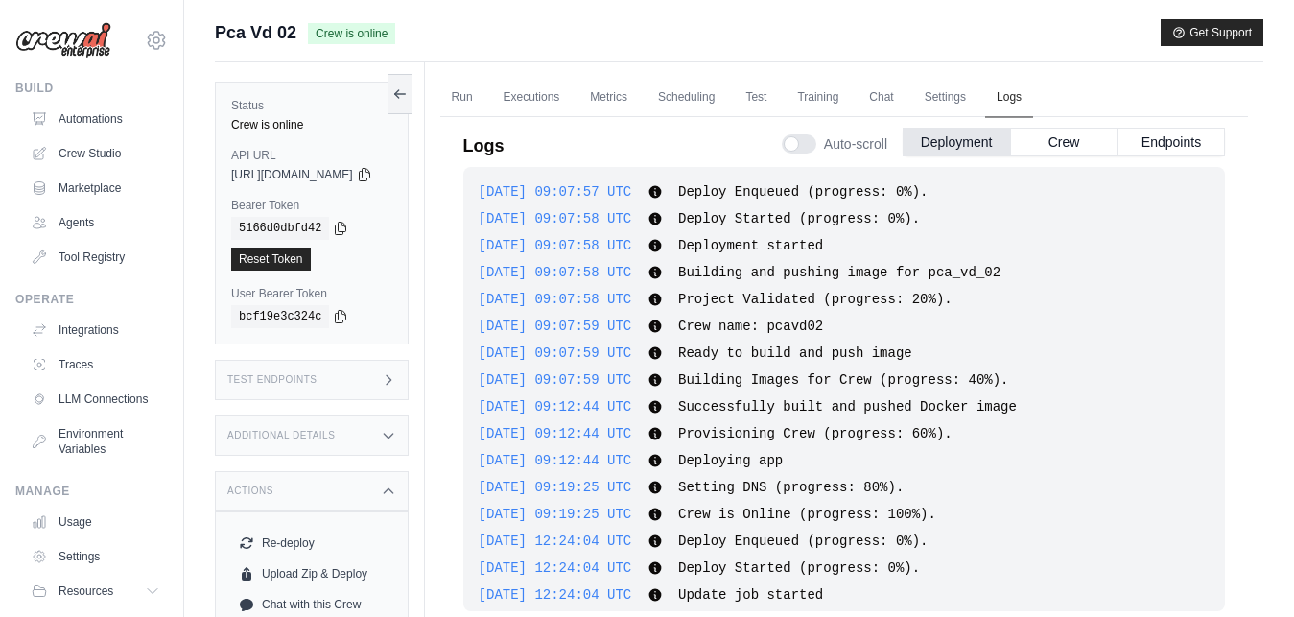
scroll to position [285, 0]
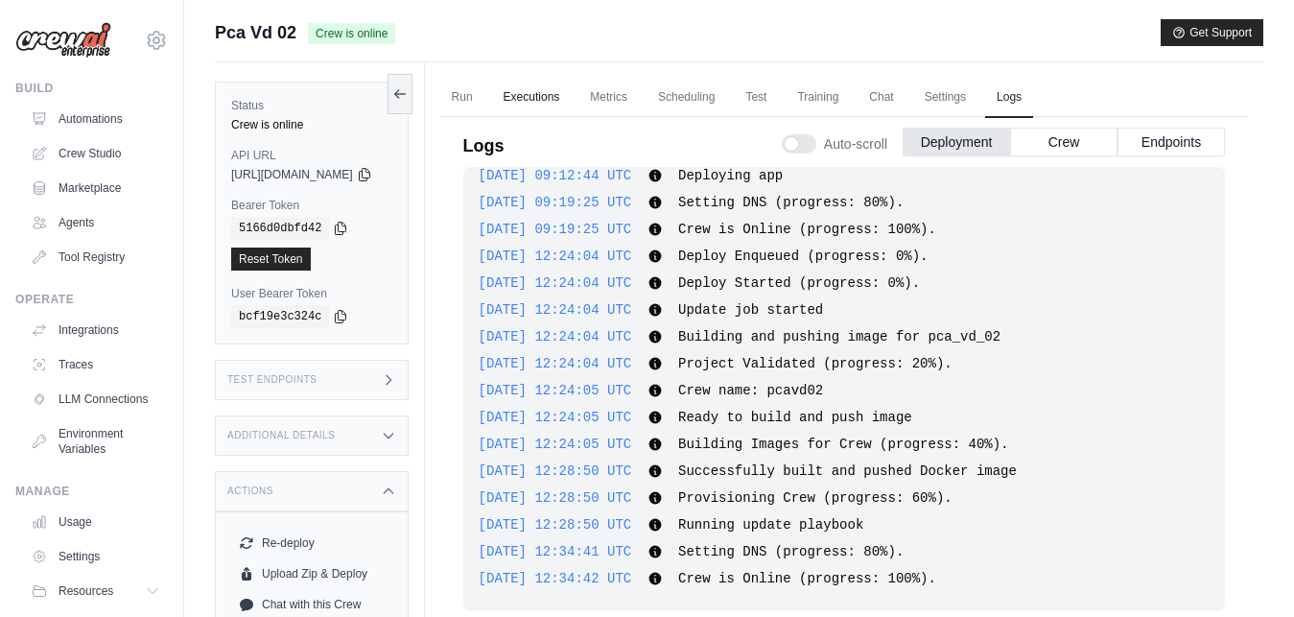
click at [561, 97] on link "Executions" at bounding box center [532, 98] width 80 height 40
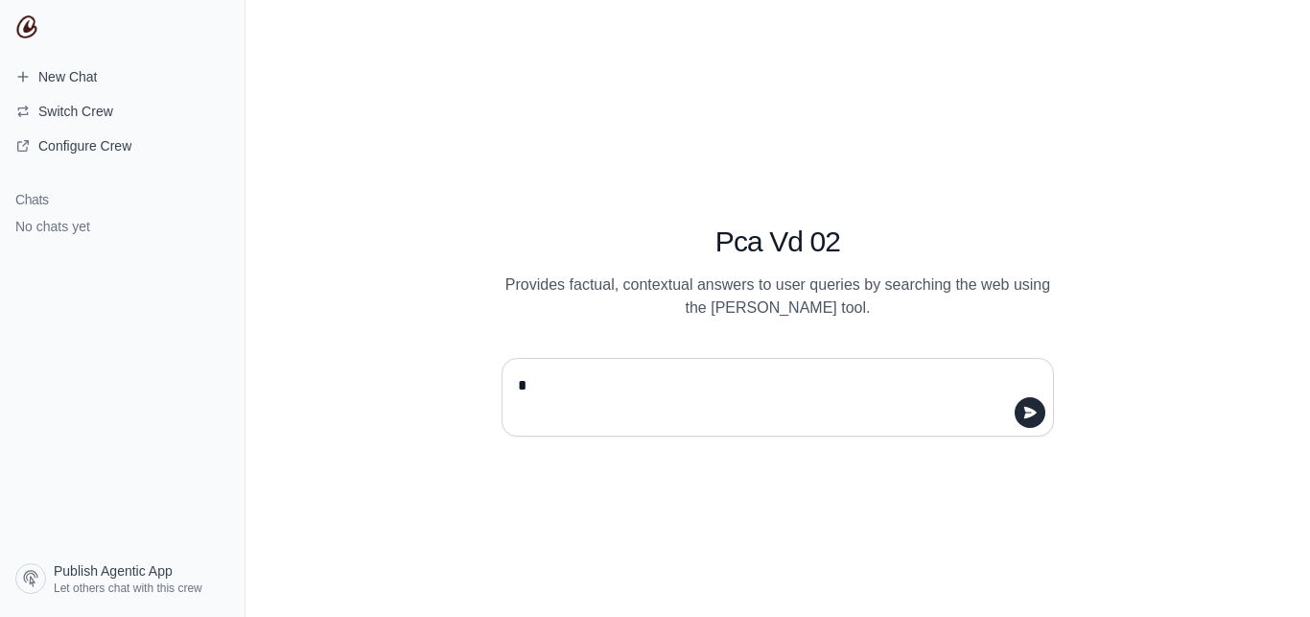
type textarea "**"
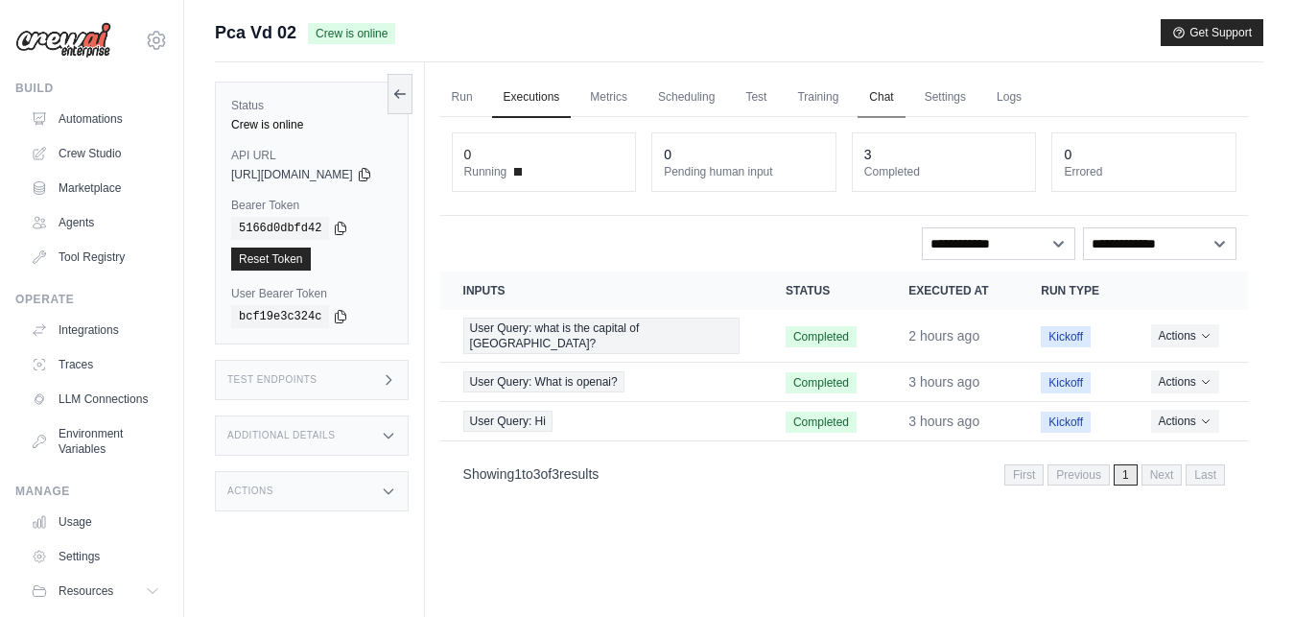
click at [904, 104] on link "Chat" at bounding box center [880, 98] width 47 height 40
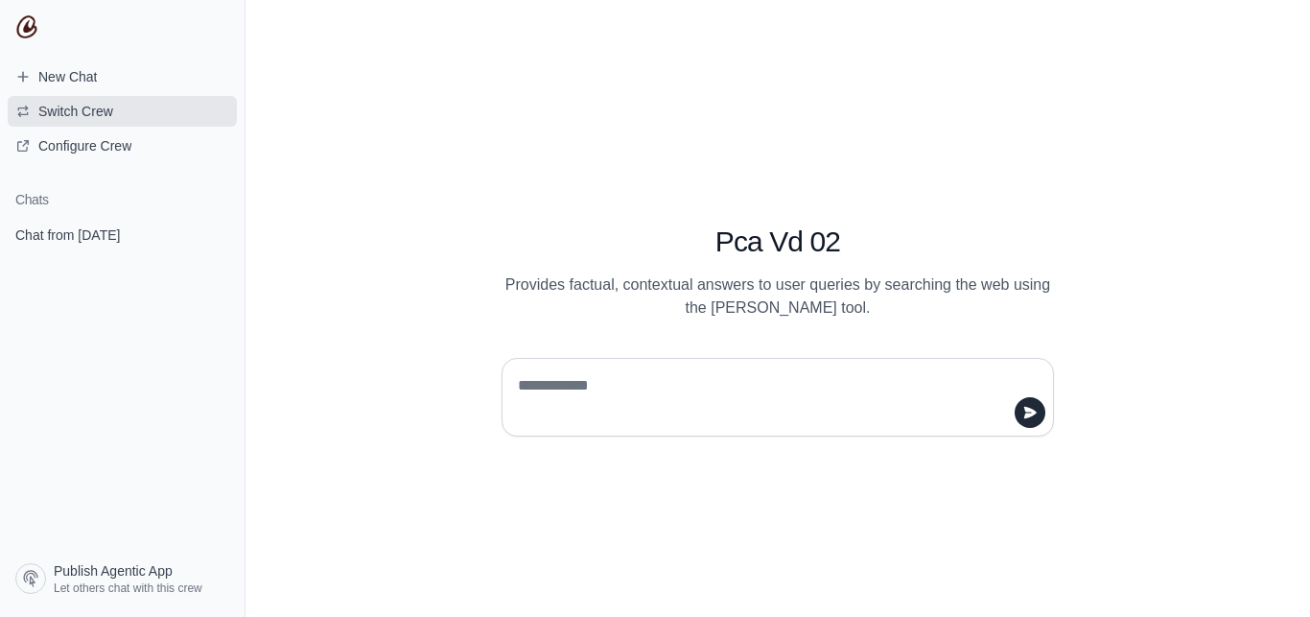
click at [72, 102] on span "Switch Crew" at bounding box center [75, 111] width 75 height 19
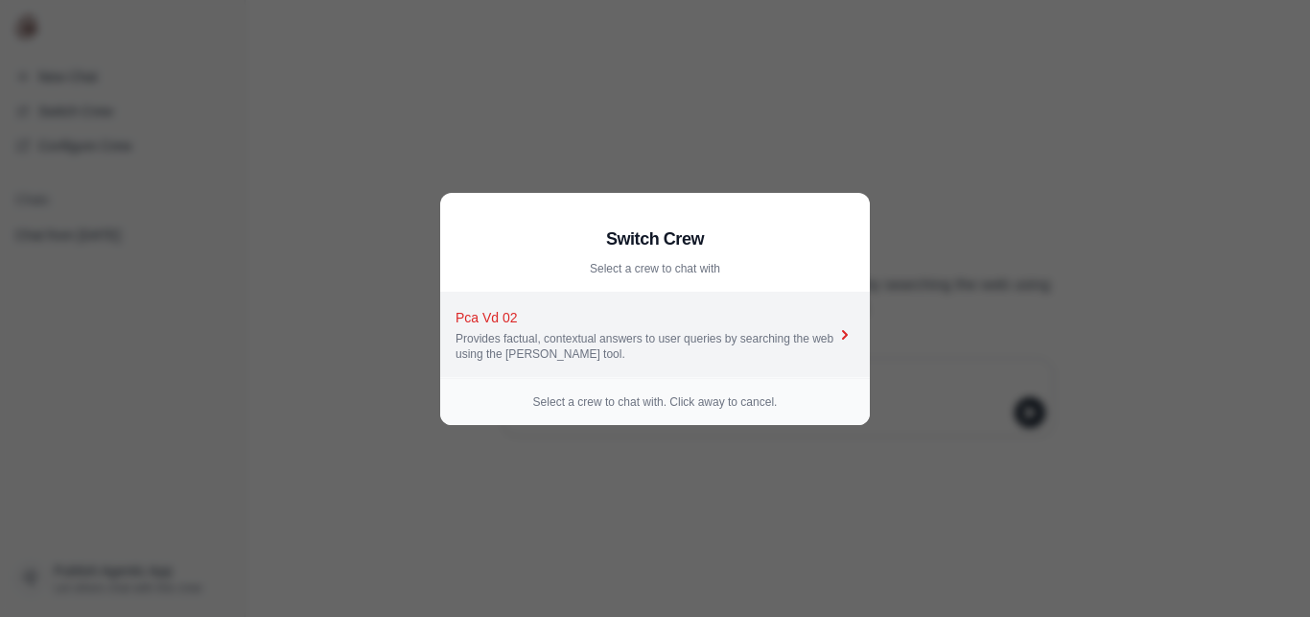
click at [531, 332] on div "Provides factual, contextual answers to user queries by searching the web using…" at bounding box center [646, 346] width 380 height 31
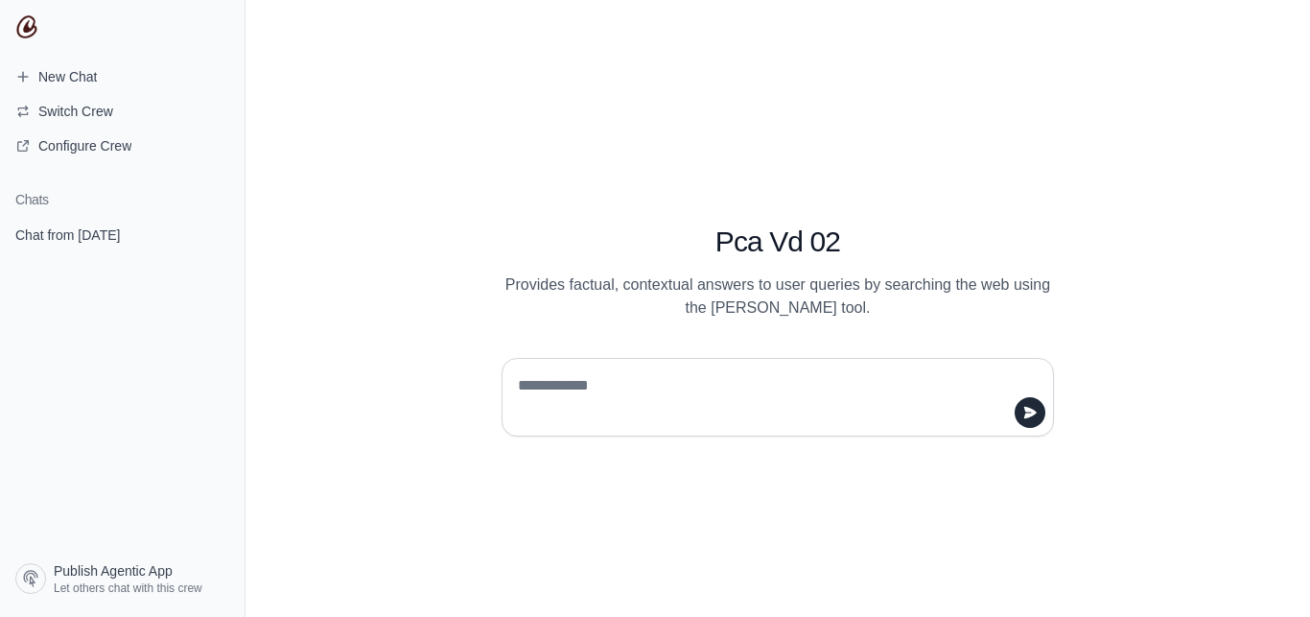
click at [555, 401] on textarea at bounding box center [772, 397] width 516 height 54
type textarea "**"
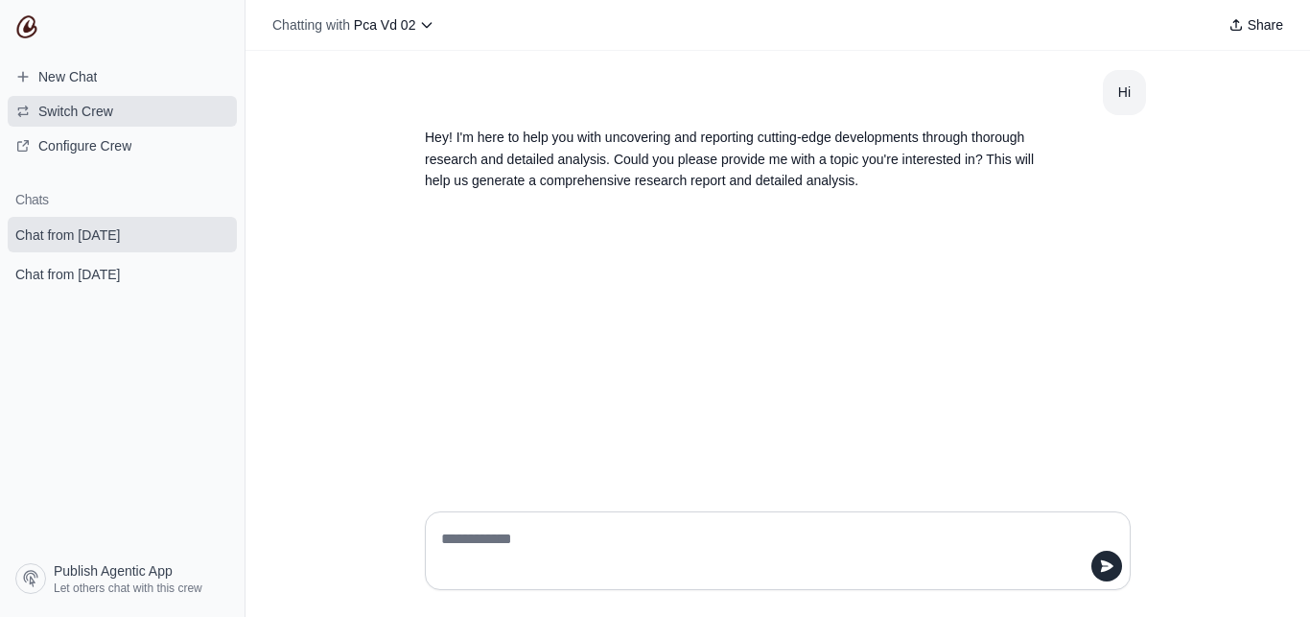
click at [64, 119] on span "Switch Crew" at bounding box center [75, 111] width 75 height 19
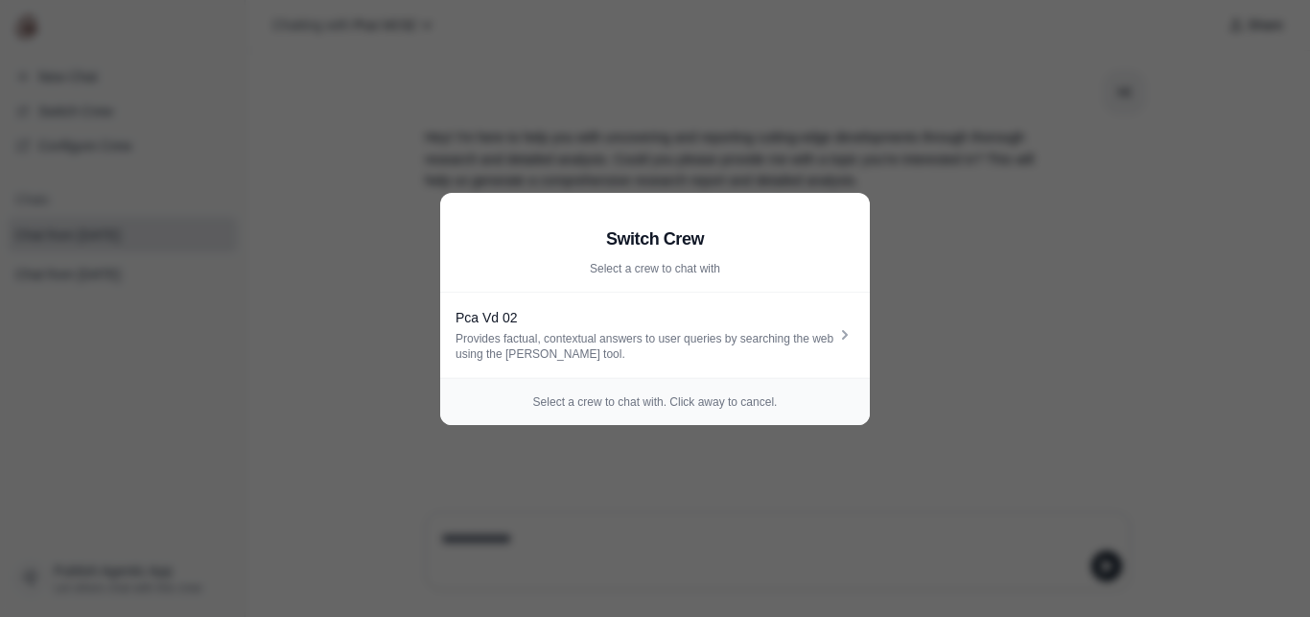
click at [650, 270] on p "Select a crew to chat with" at bounding box center [655, 268] width 399 height 15
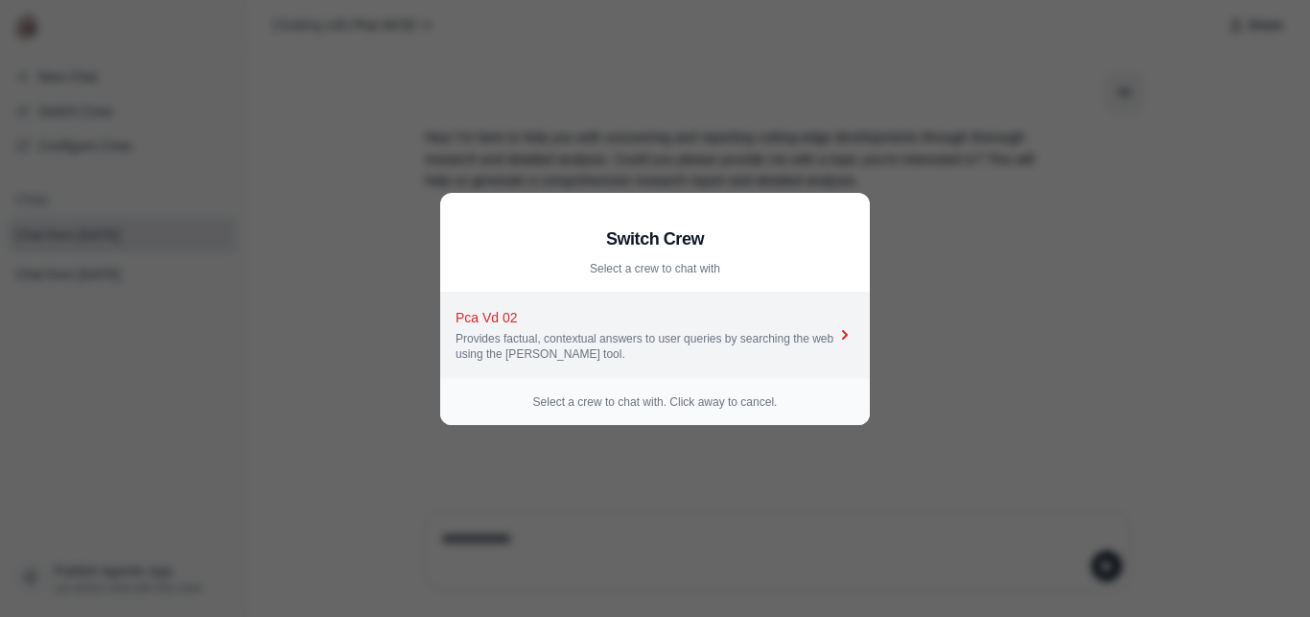
click at [760, 351] on div "Provides factual, contextual answers to user queries by searching the web using…" at bounding box center [646, 346] width 380 height 31
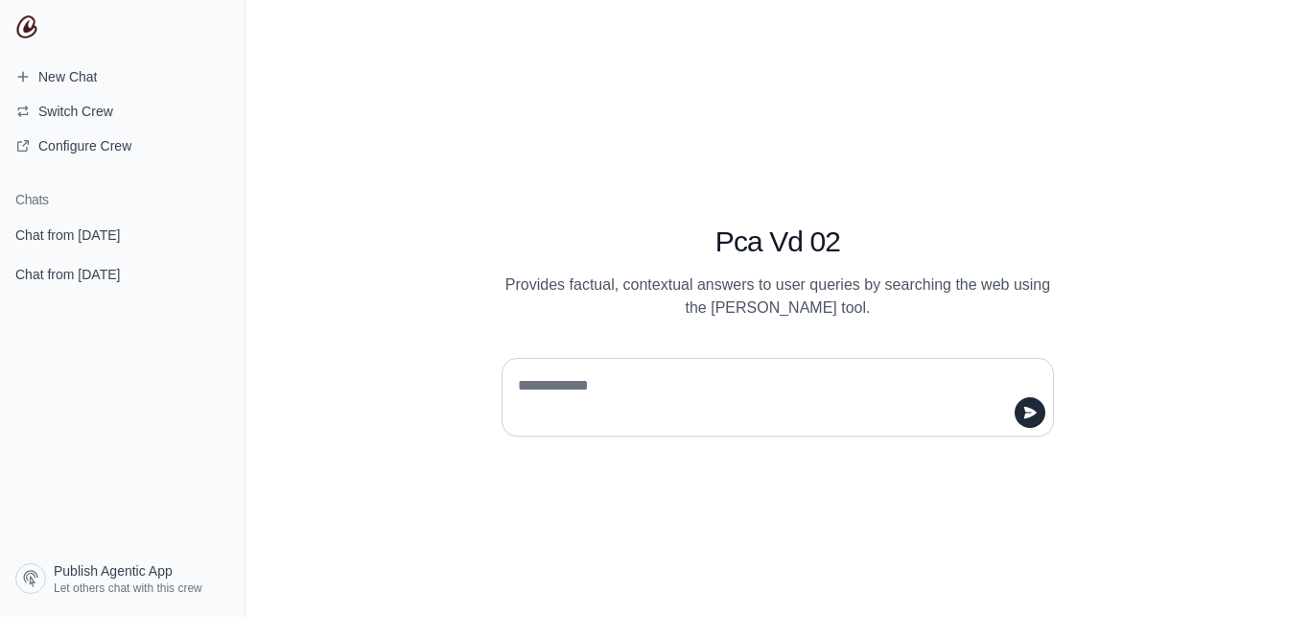
click at [582, 386] on textarea at bounding box center [772, 397] width 516 height 54
type textarea "**********"
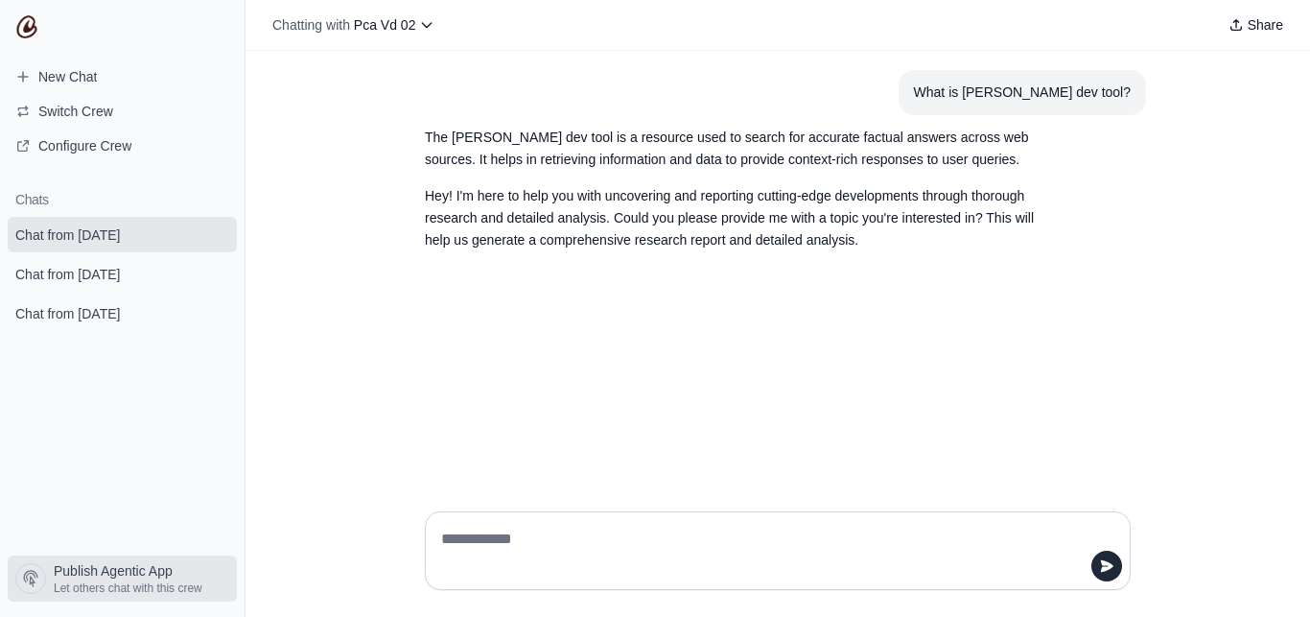
click at [149, 569] on span "Publish Agentic App" at bounding box center [113, 570] width 119 height 19
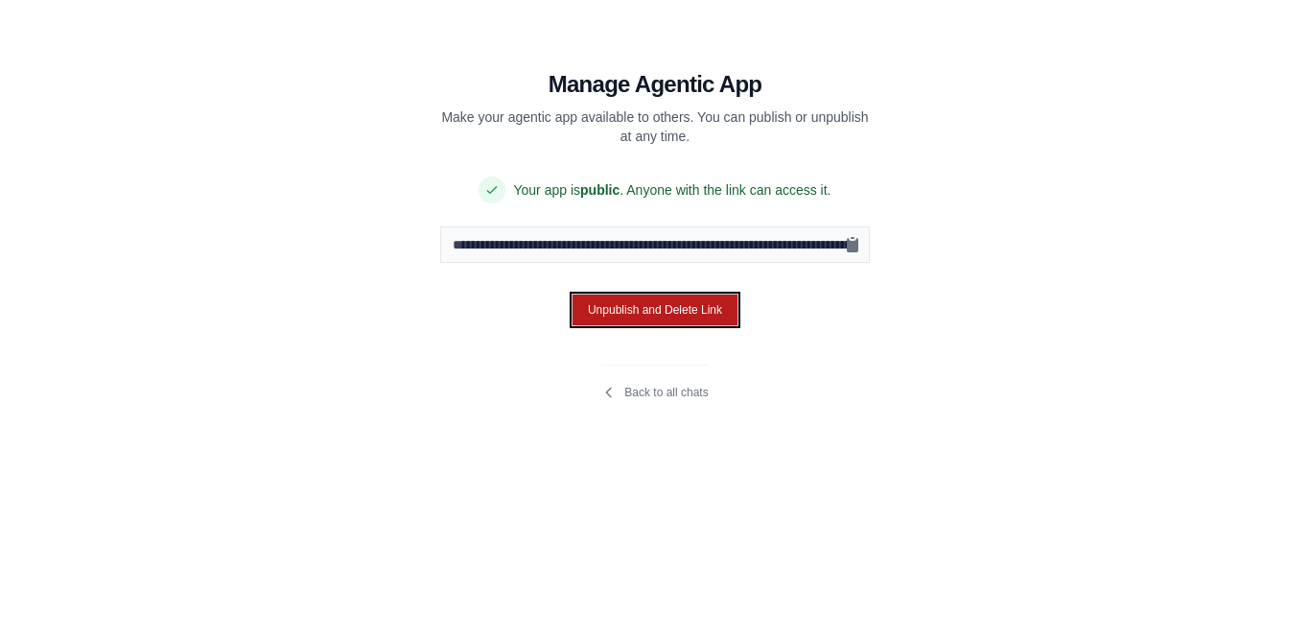
click at [664, 310] on button "Unpublish and Delete Link" at bounding box center [655, 309] width 167 height 33
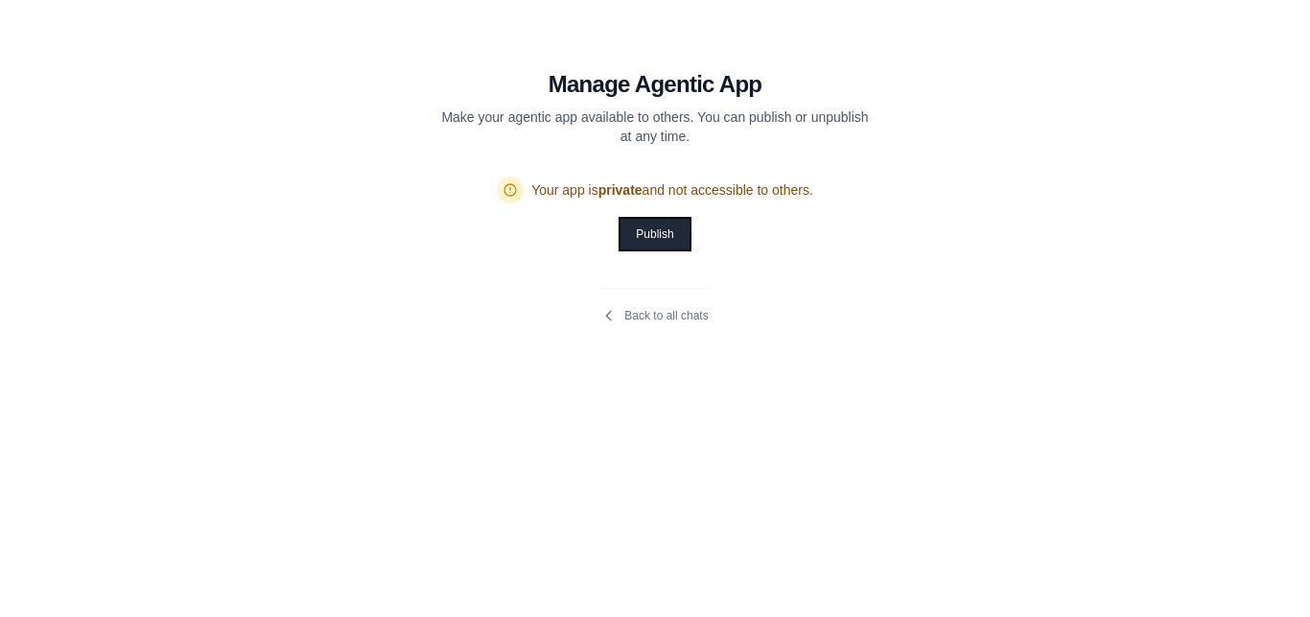
click at [640, 233] on button "Publish" at bounding box center [655, 234] width 68 height 31
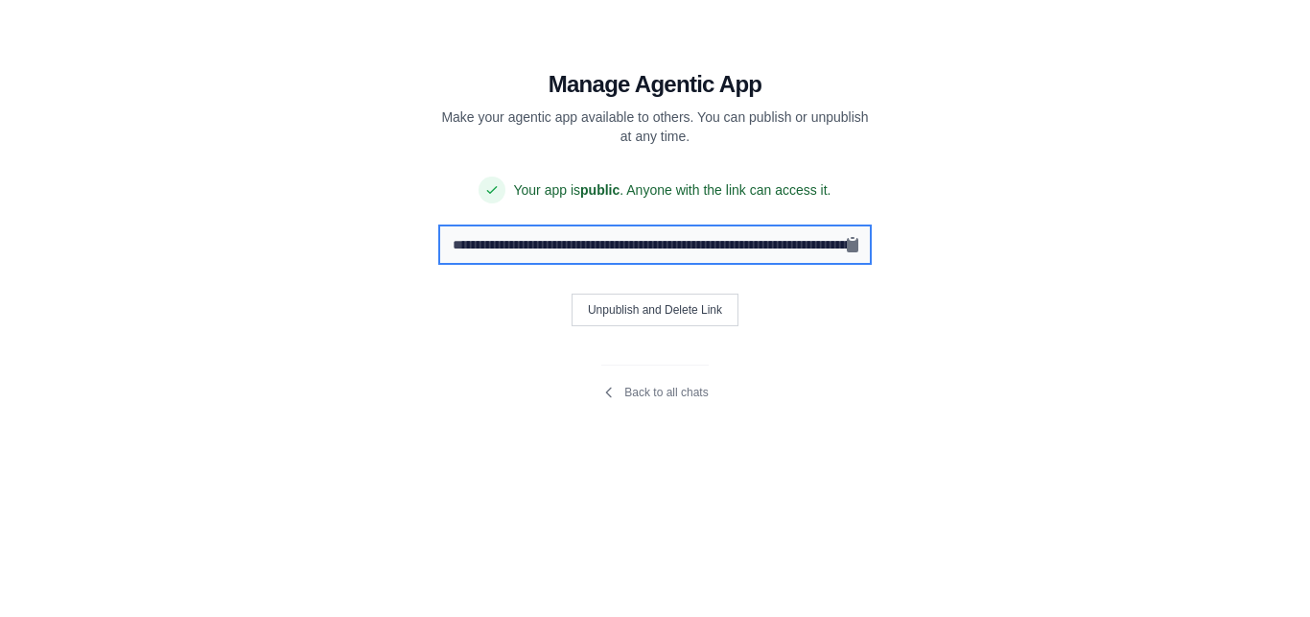
click at [754, 249] on input "**********" at bounding box center [655, 244] width 430 height 36
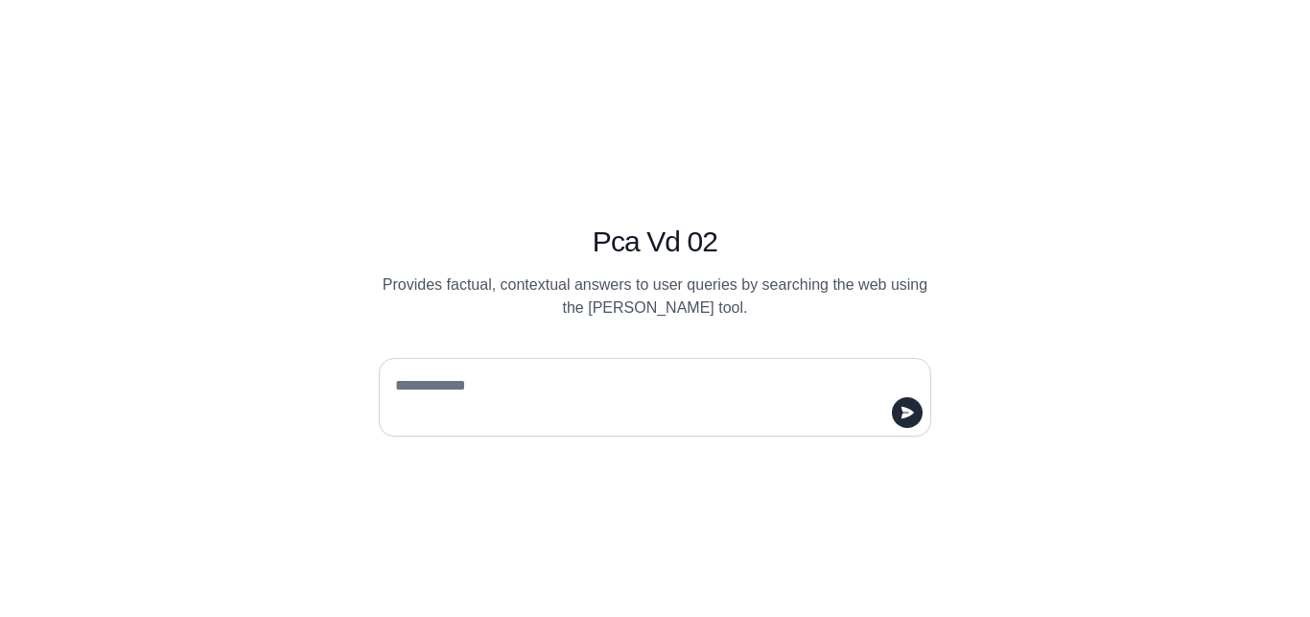
click at [511, 394] on textarea at bounding box center [649, 397] width 516 height 54
type textarea "**"
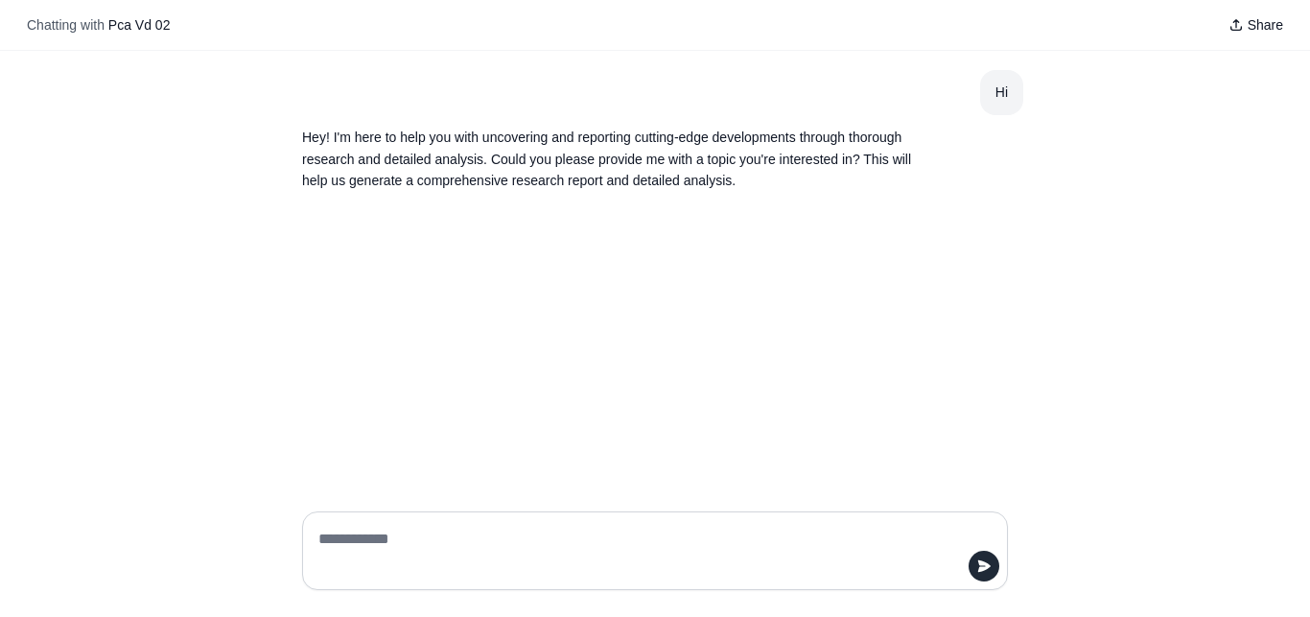
click at [405, 540] on textarea at bounding box center [649, 551] width 669 height 54
type textarea "**********"
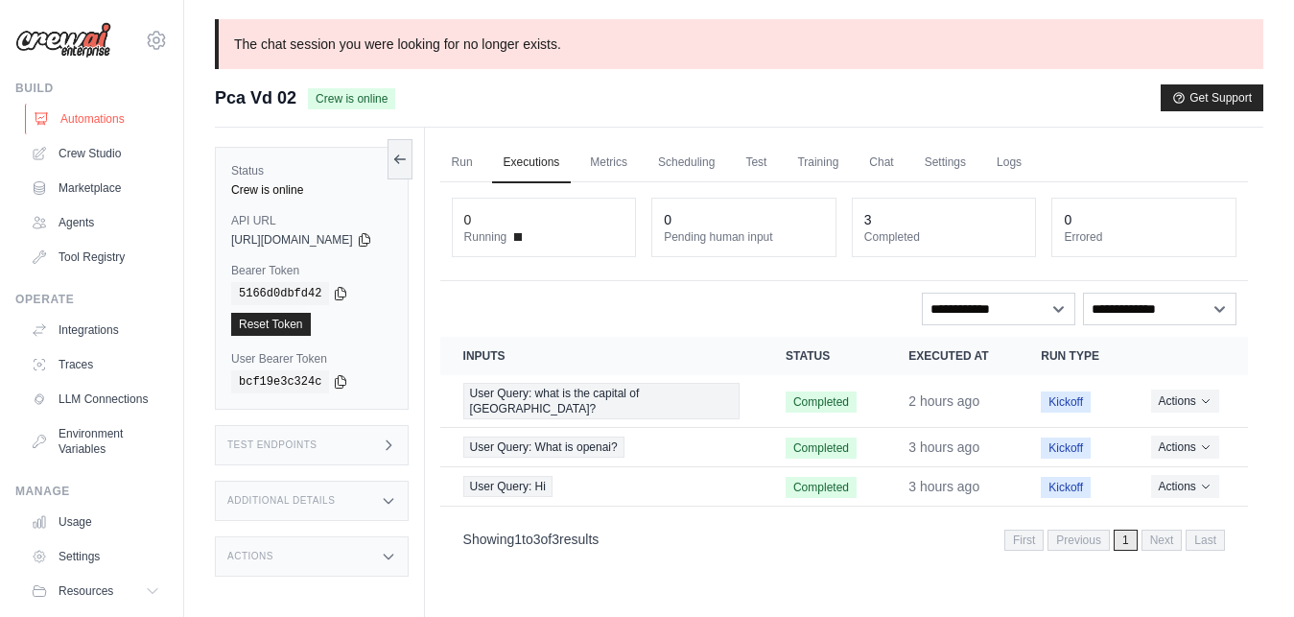
click at [105, 120] on link "Automations" at bounding box center [97, 119] width 145 height 31
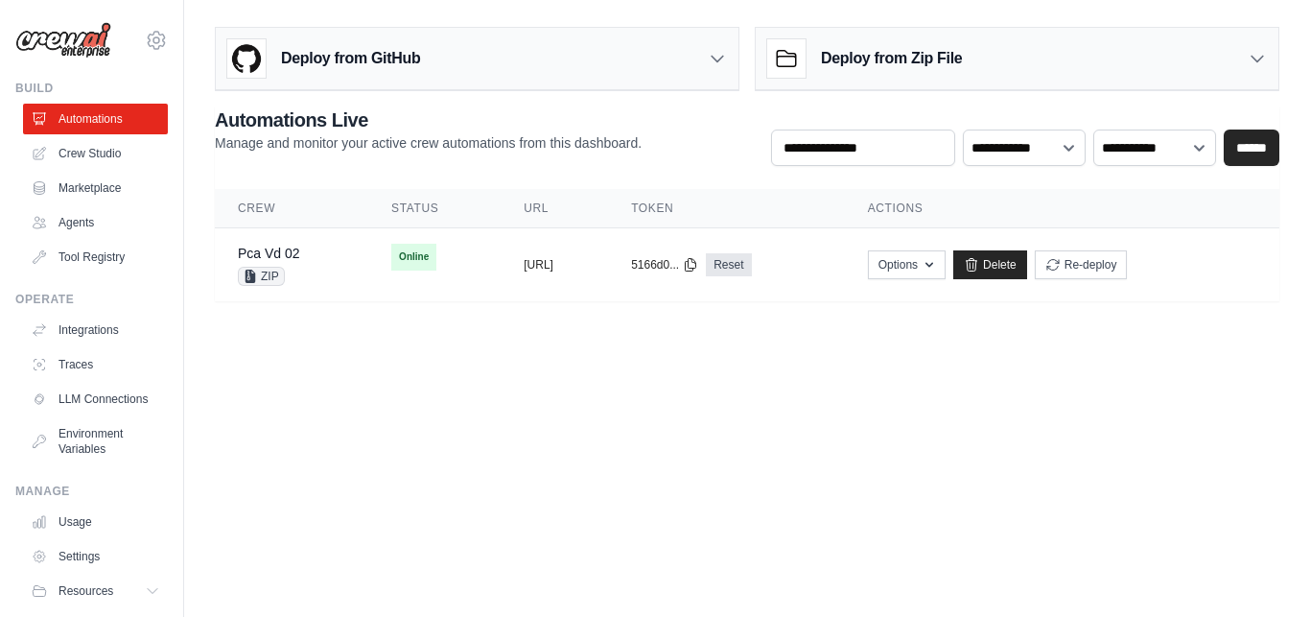
click at [429, 57] on div "Deploy from GitHub" at bounding box center [477, 59] width 523 height 62
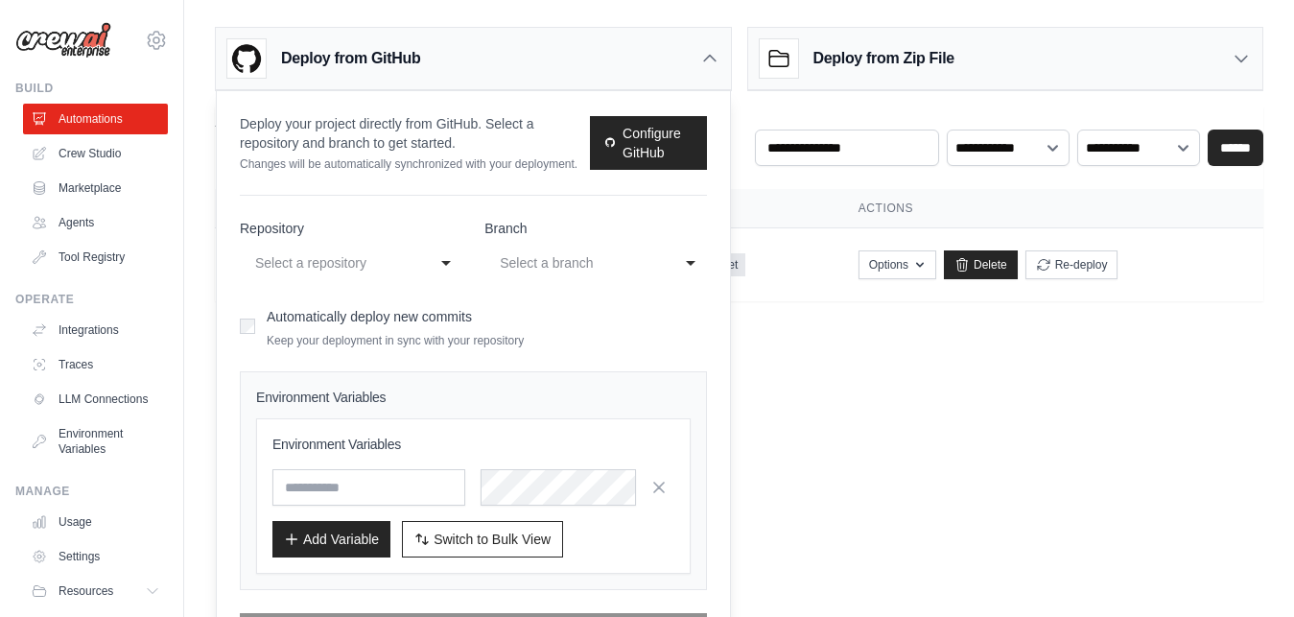
click at [409, 265] on div "Select a repository" at bounding box center [337, 262] width 172 height 31
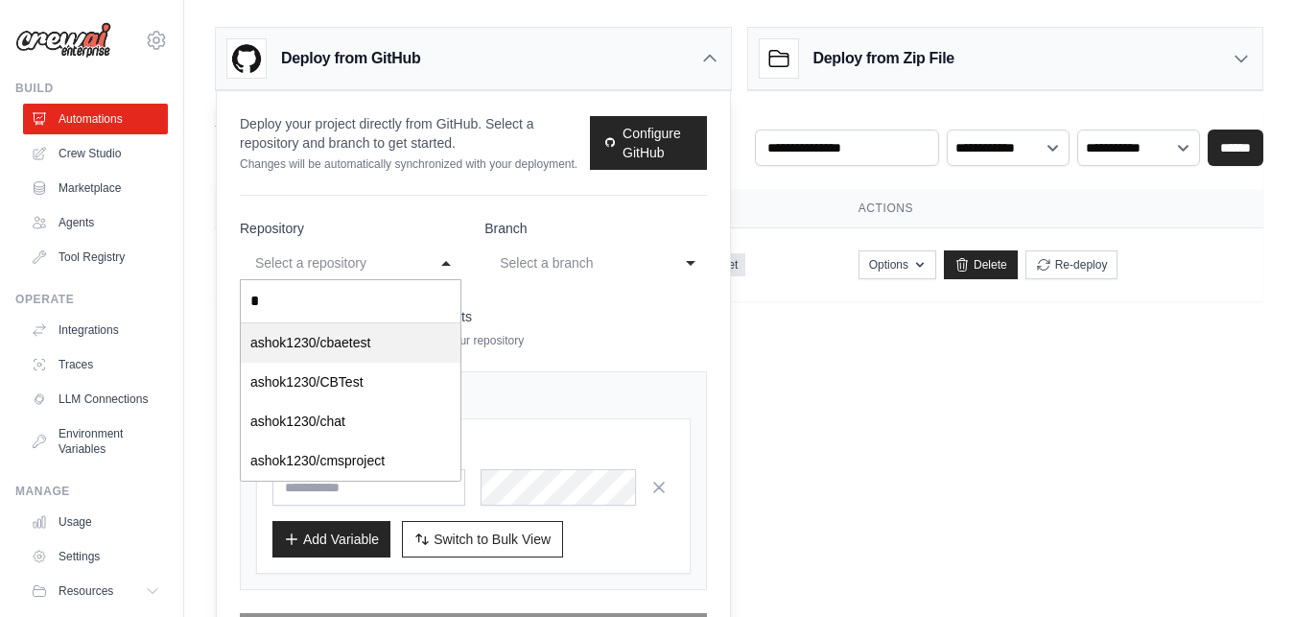
click at [395, 308] on input "*" at bounding box center [351, 301] width 220 height 43
type input "***"
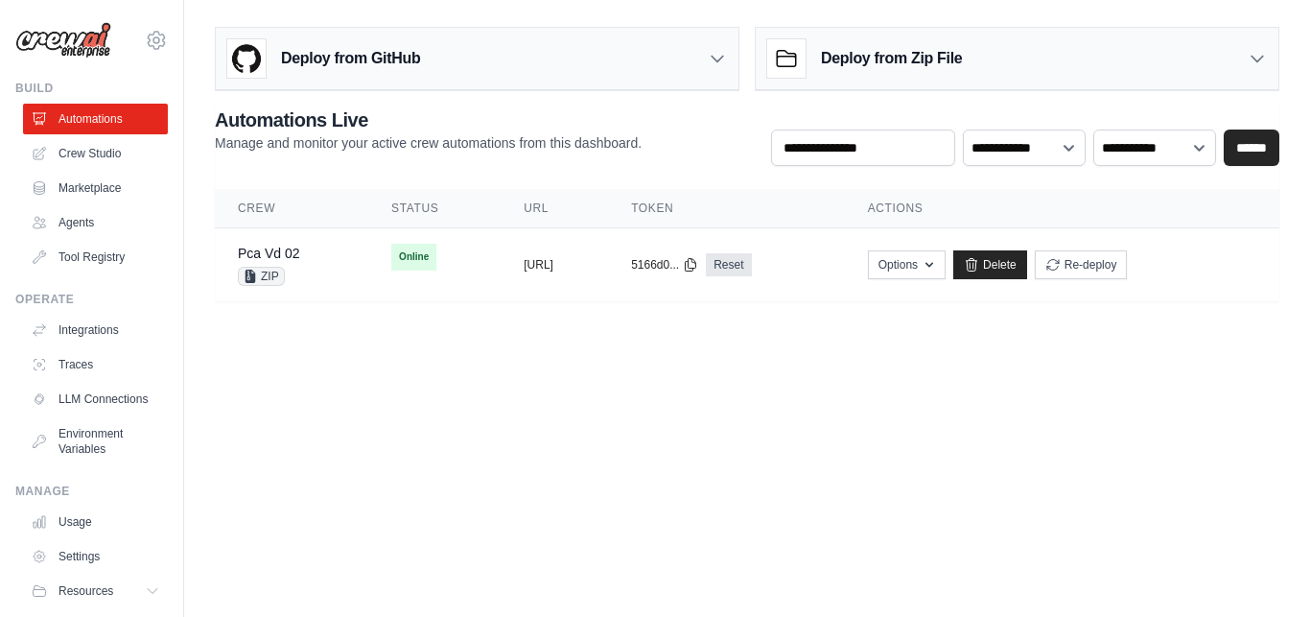
click at [342, 75] on div "Deploy from GitHub" at bounding box center [323, 58] width 193 height 38
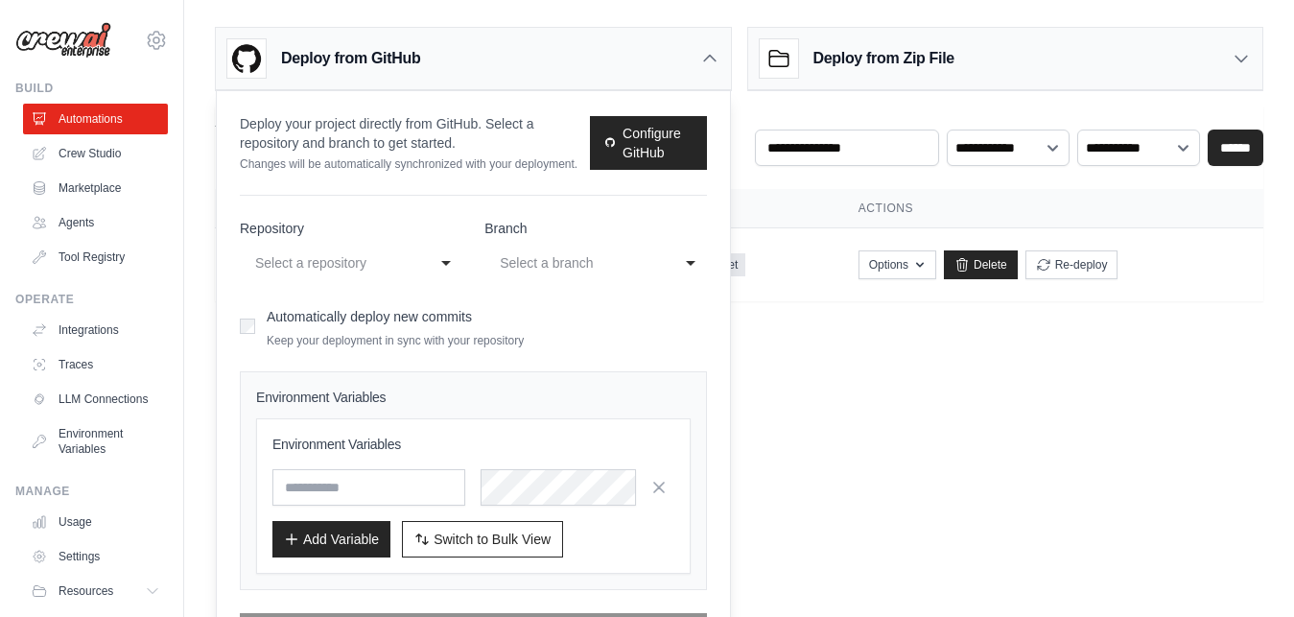
click at [359, 259] on div "Select a repository" at bounding box center [331, 262] width 153 height 23
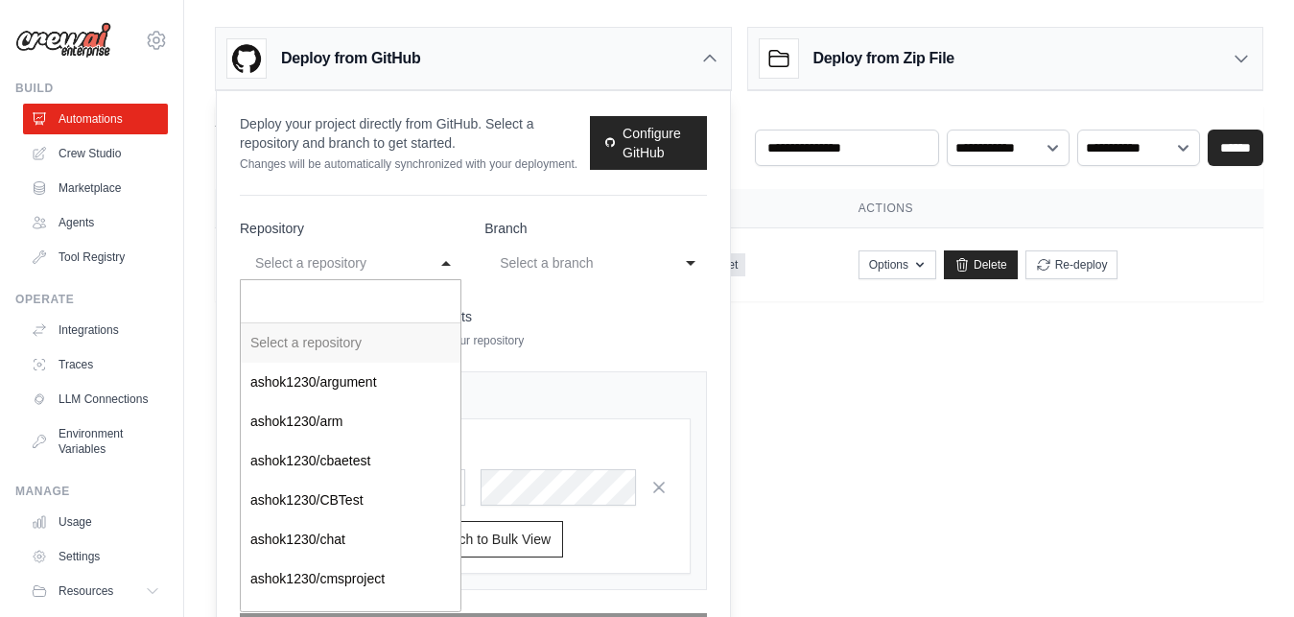
click at [350, 301] on input "Select a repository" at bounding box center [351, 301] width 220 height 43
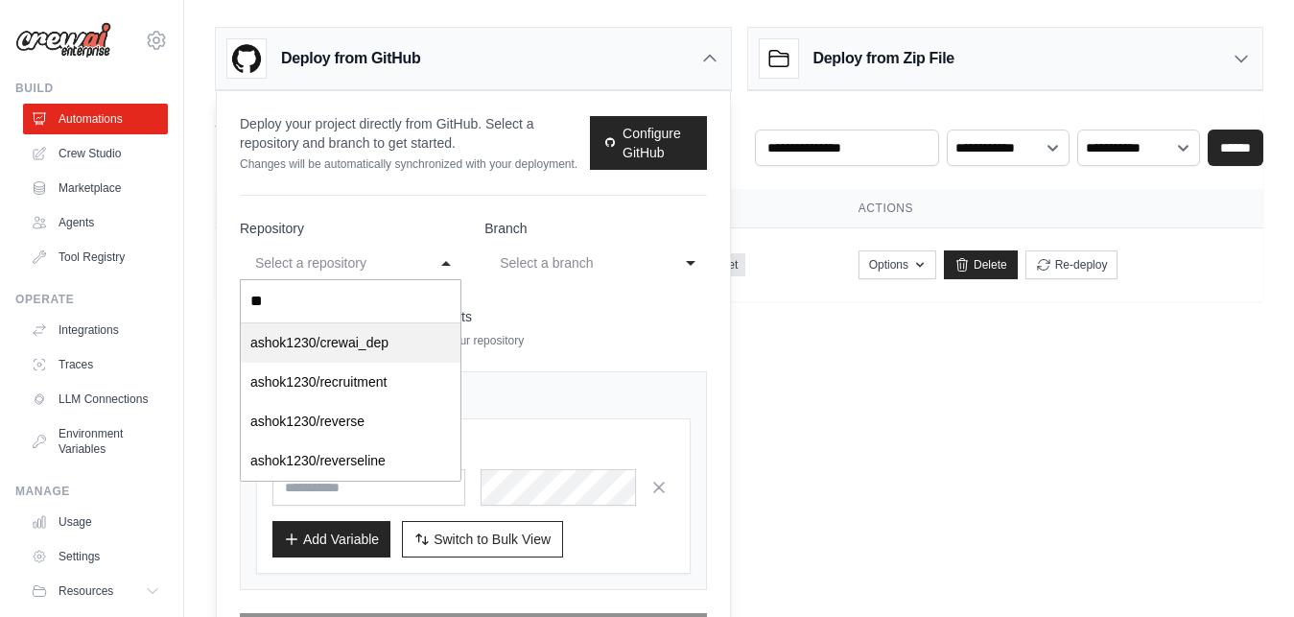
type input "***"
select select "**********"
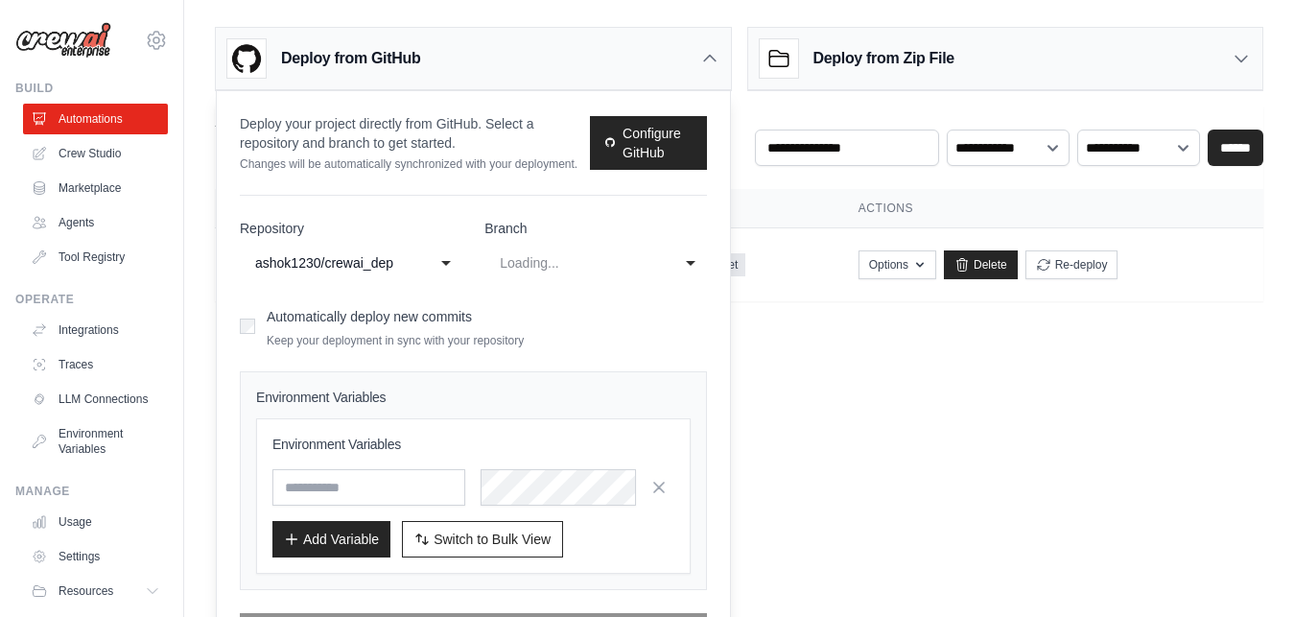
select select "****"
click at [328, 485] on input "text" at bounding box center [368, 487] width 193 height 36
type input "**********"
click at [355, 531] on button "Add Variable" at bounding box center [331, 538] width 118 height 36
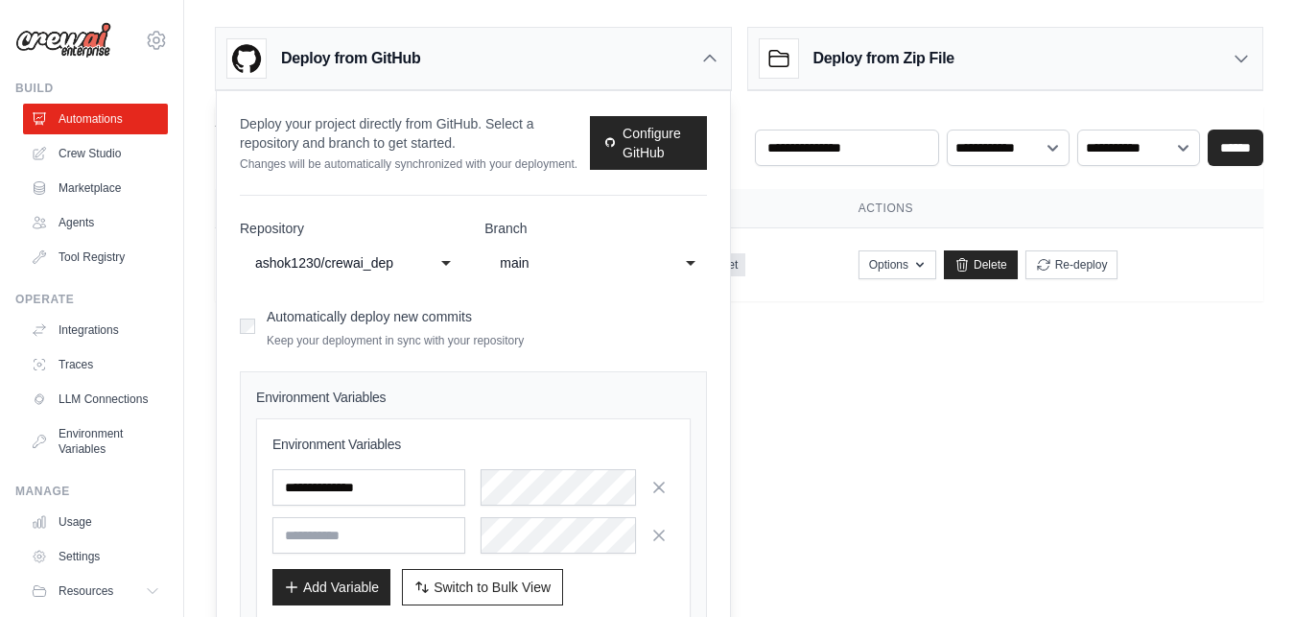
click at [342, 532] on input "text" at bounding box center [368, 535] width 193 height 36
type input "**********"
click at [541, 522] on div at bounding box center [577, 535] width 193 height 36
click at [619, 435] on h3 "Environment Variables" at bounding box center [473, 443] width 402 height 19
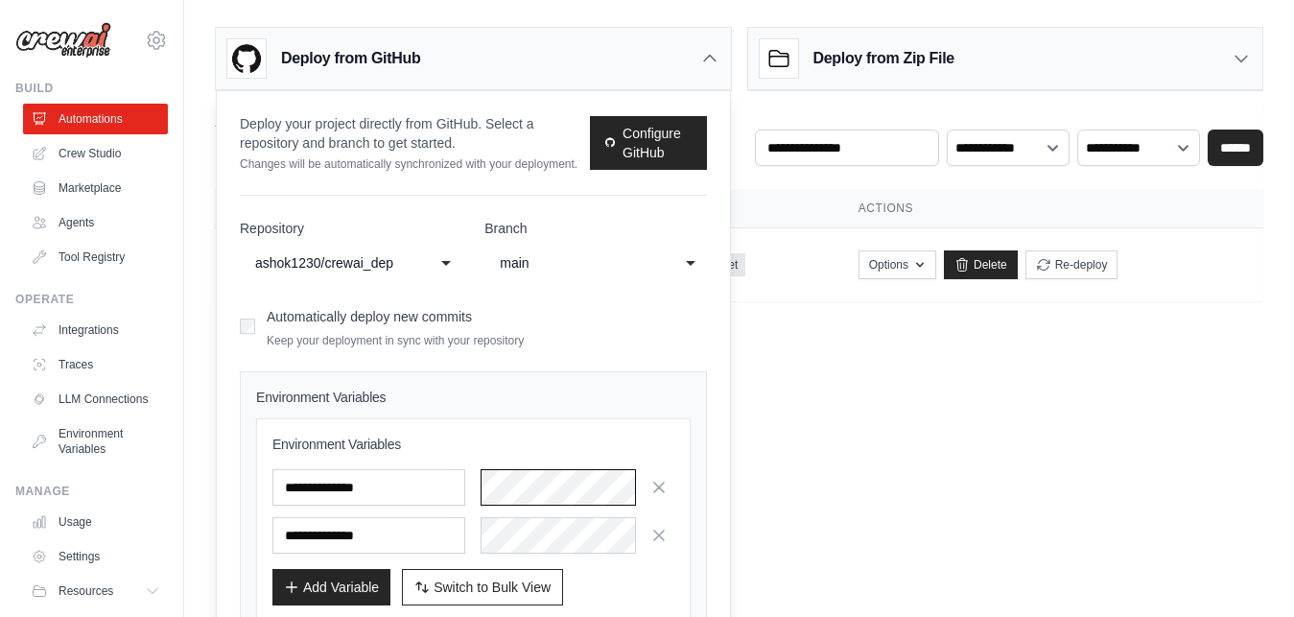
click at [519, 492] on div at bounding box center [577, 487] width 193 height 36
click at [640, 318] on div "Automatically deploy new commits Keep your deployment in sync with your reposit…" at bounding box center [473, 325] width 467 height 45
click at [350, 580] on button "Add Variable" at bounding box center [331, 586] width 118 height 36
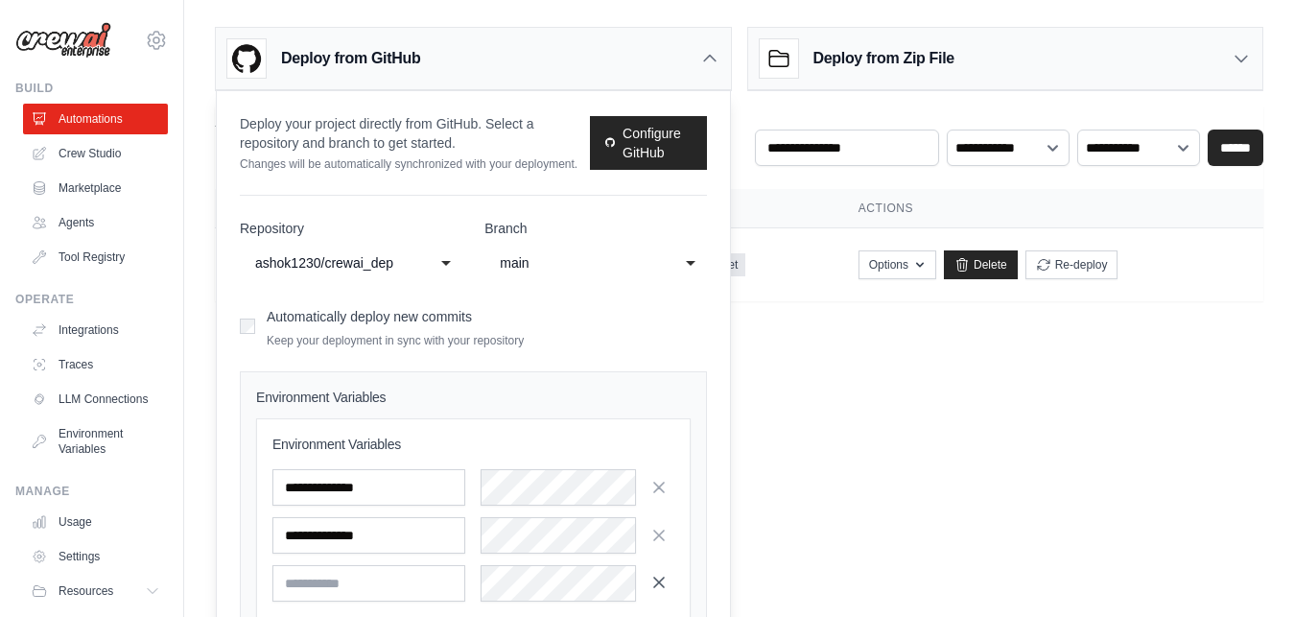
click at [655, 587] on icon "button" at bounding box center [659, 582] width 10 height 10
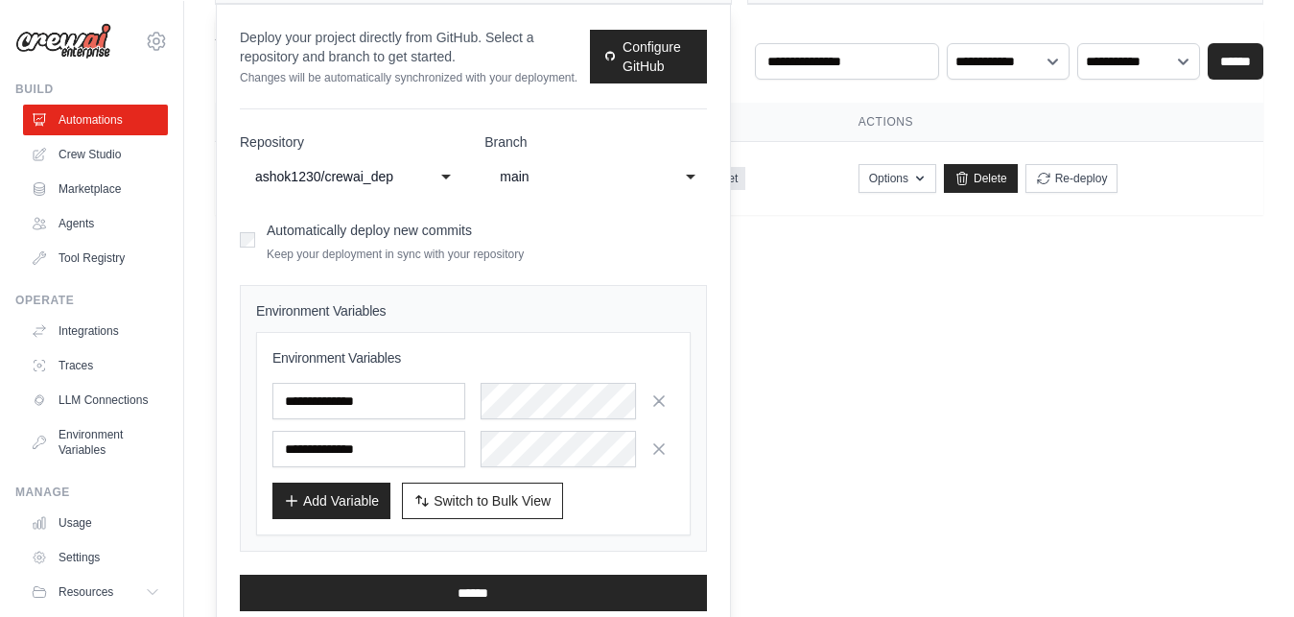
scroll to position [105, 0]
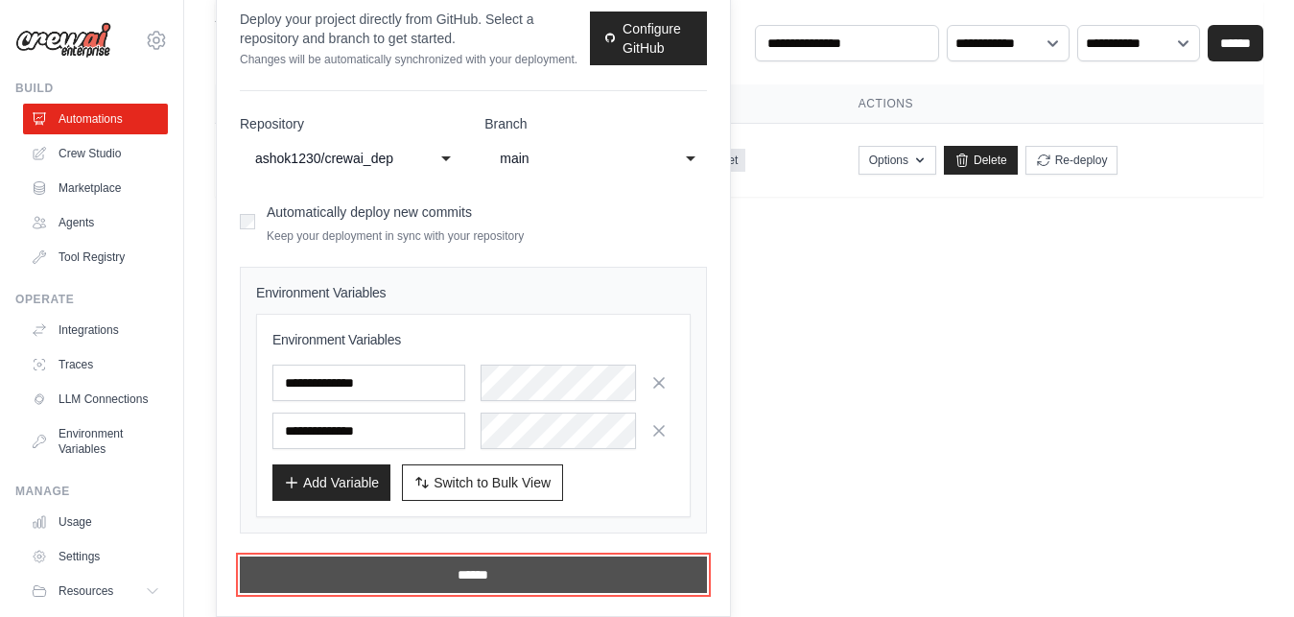
click at [502, 566] on input "******" at bounding box center [473, 574] width 467 height 36
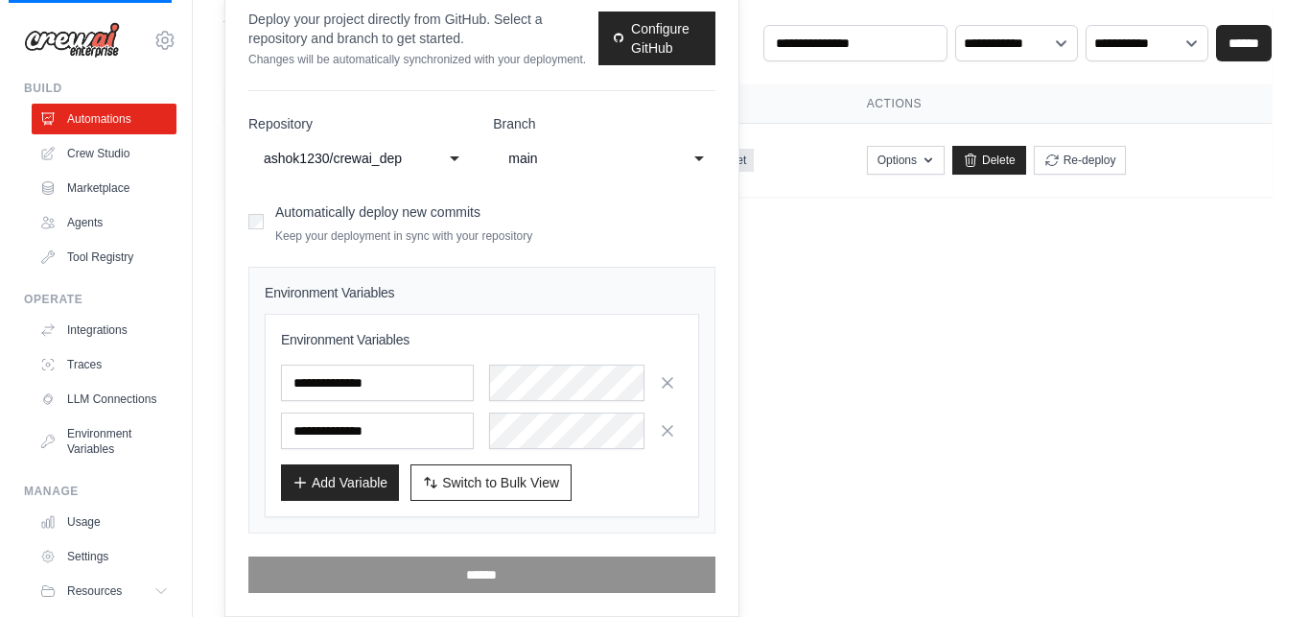
scroll to position [0, 0]
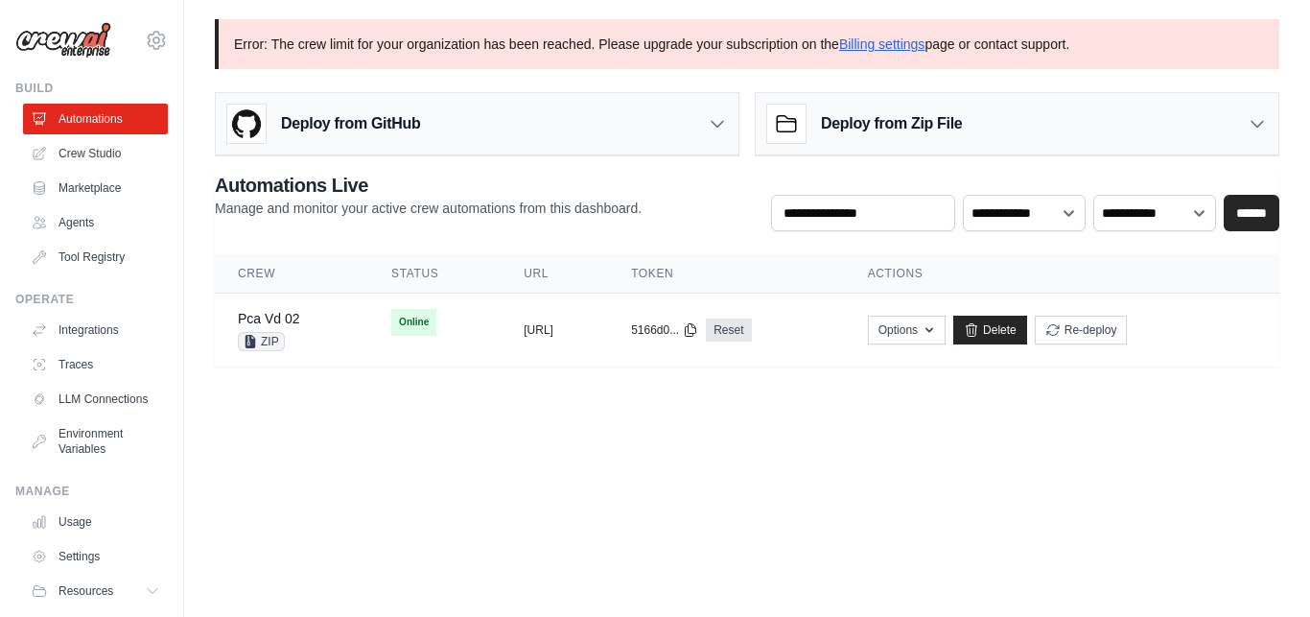
click at [700, 72] on div "**********" at bounding box center [747, 192] width 1126 height 347
click at [96, 114] on link "Automations" at bounding box center [97, 119] width 145 height 31
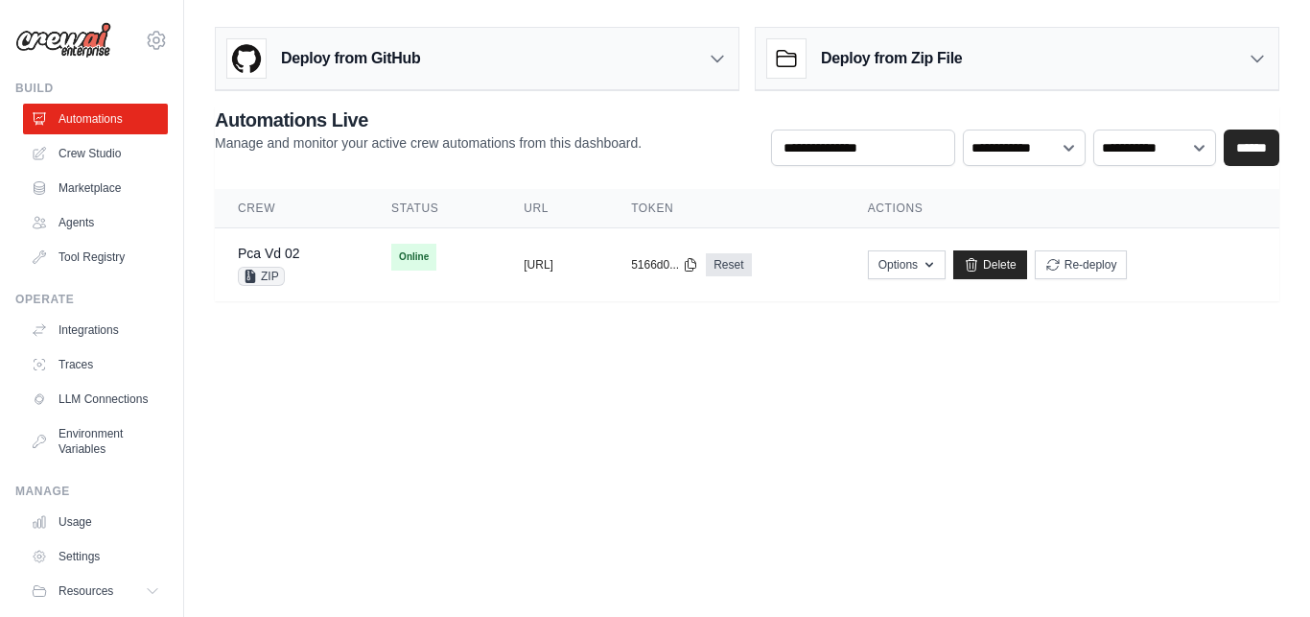
click at [669, 412] on body "[EMAIL_ADDRESS][DOMAIN_NAME] Settings Build Automations Crew Studio" at bounding box center [655, 308] width 1310 height 617
